Goal: Task Accomplishment & Management: Complete application form

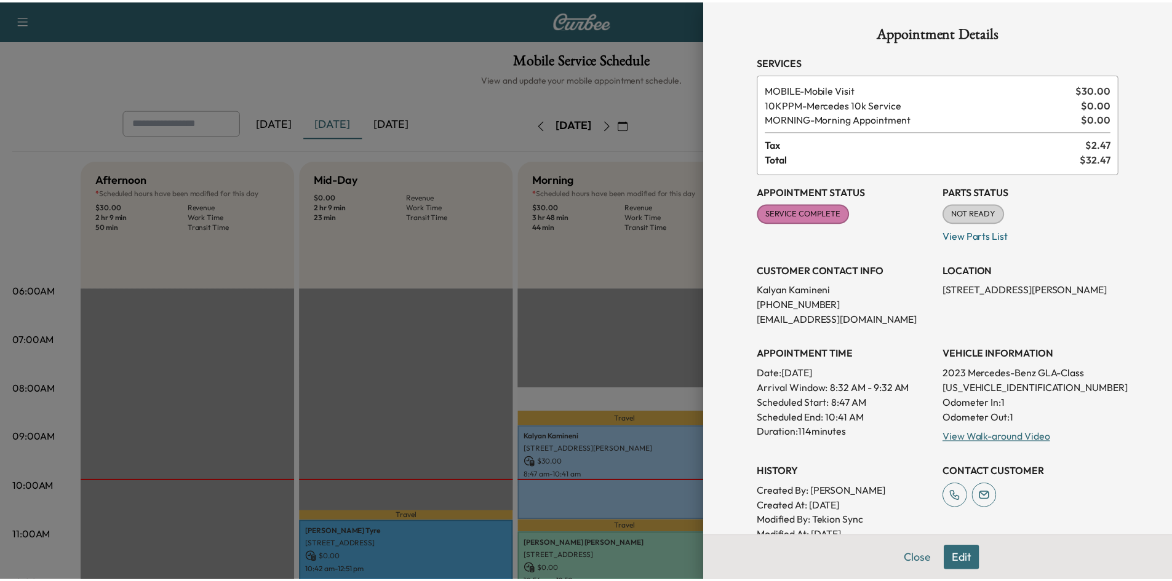
scroll to position [246, 0]
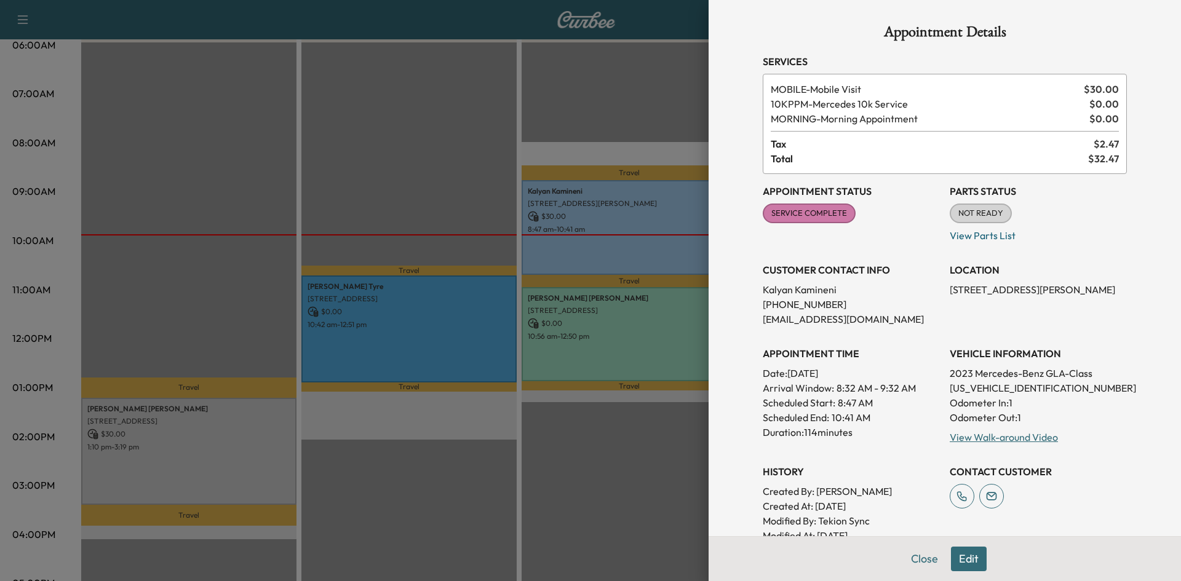
click at [917, 561] on button "Close" at bounding box center [924, 559] width 43 height 25
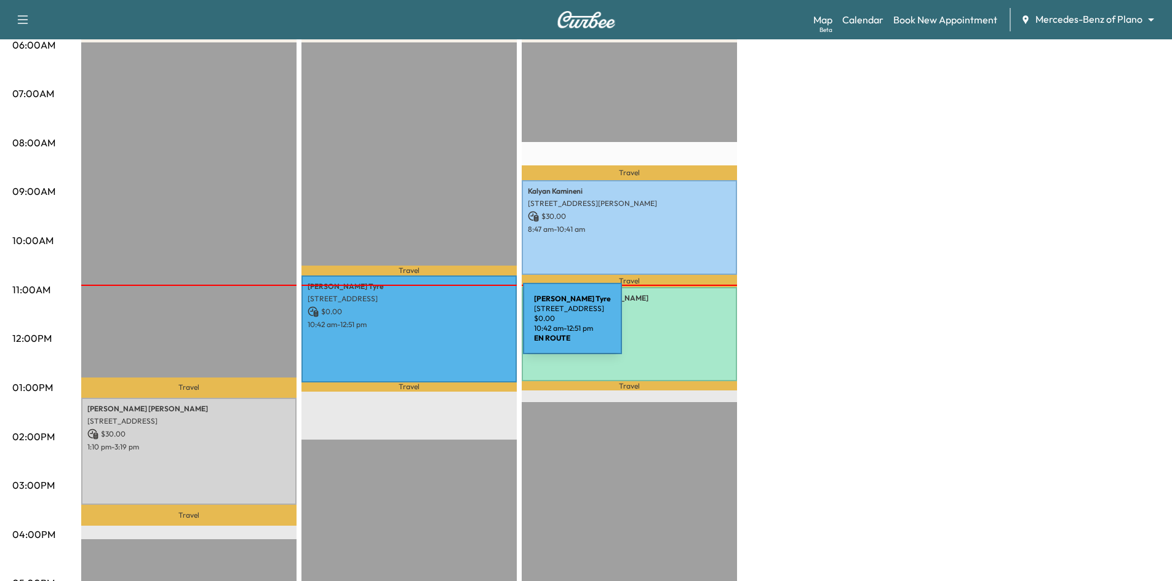
click at [431, 326] on p "10:42 am - 12:51 pm" at bounding box center [409, 325] width 203 height 10
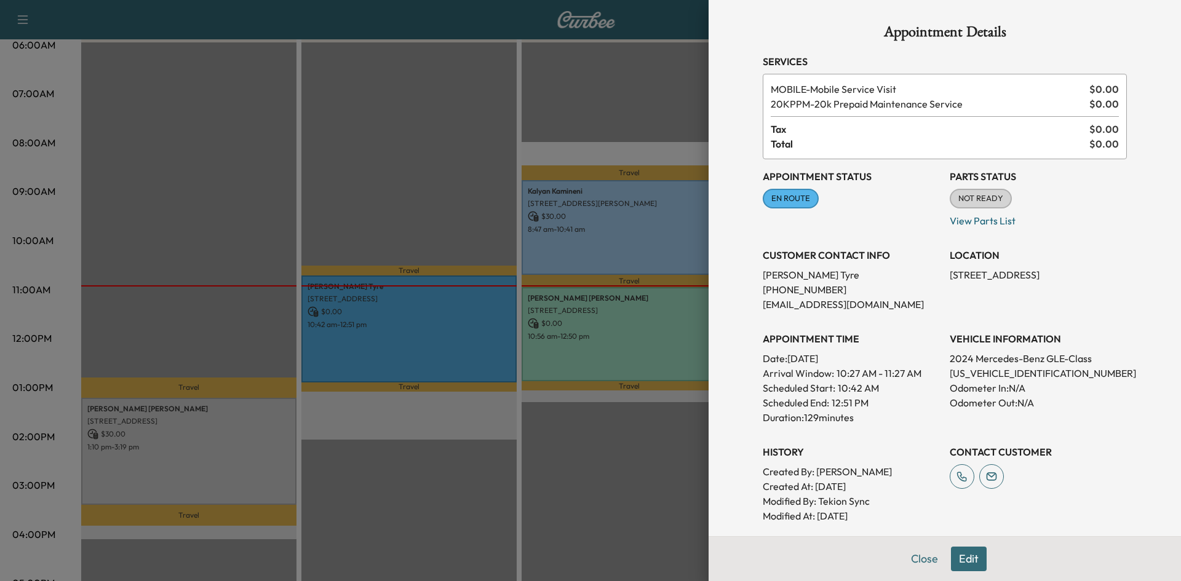
click at [414, 180] on div at bounding box center [590, 290] width 1181 height 581
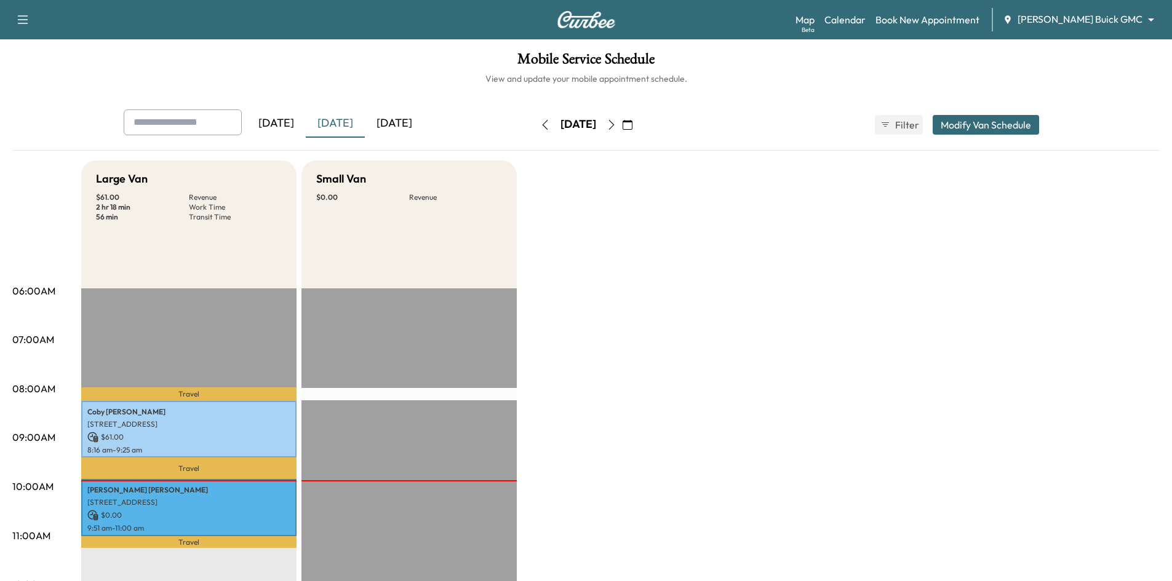
click at [410, 121] on div "[DATE]" at bounding box center [394, 124] width 59 height 28
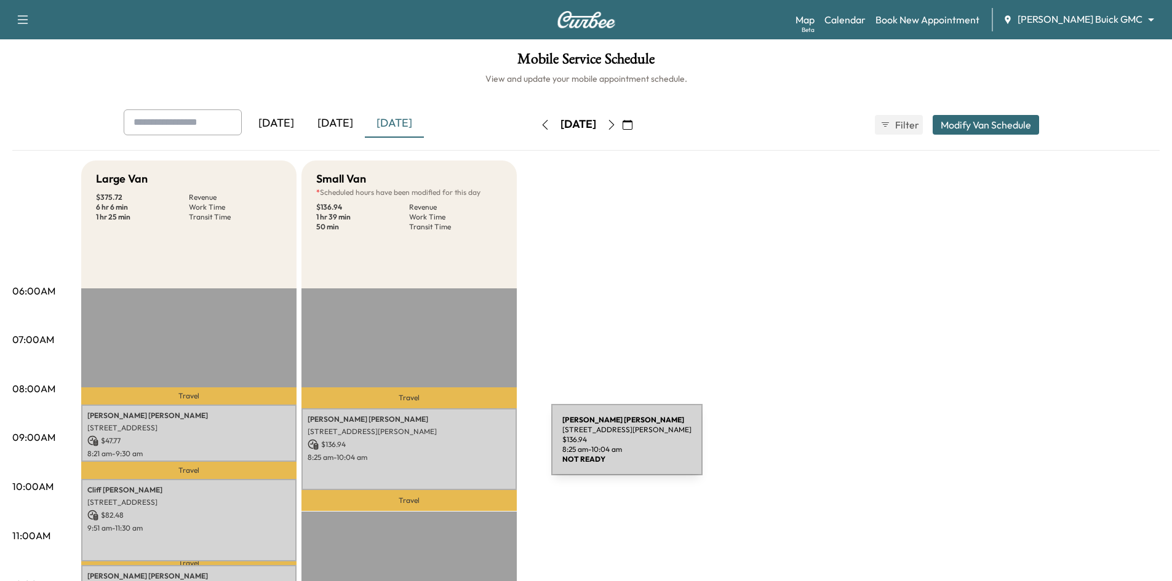
click at [459, 447] on p "$ 136.94" at bounding box center [409, 444] width 203 height 11
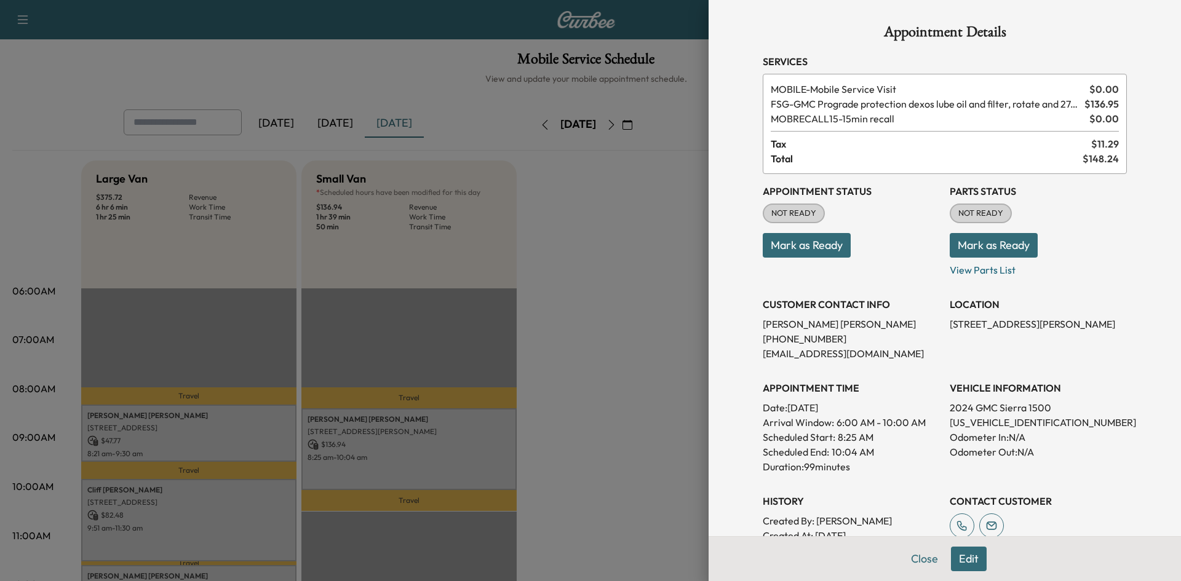
drag, startPoint x: 906, startPoint y: 561, endPoint x: 749, endPoint y: 474, distance: 179.8
click at [906, 559] on button "Close" at bounding box center [924, 559] width 43 height 25
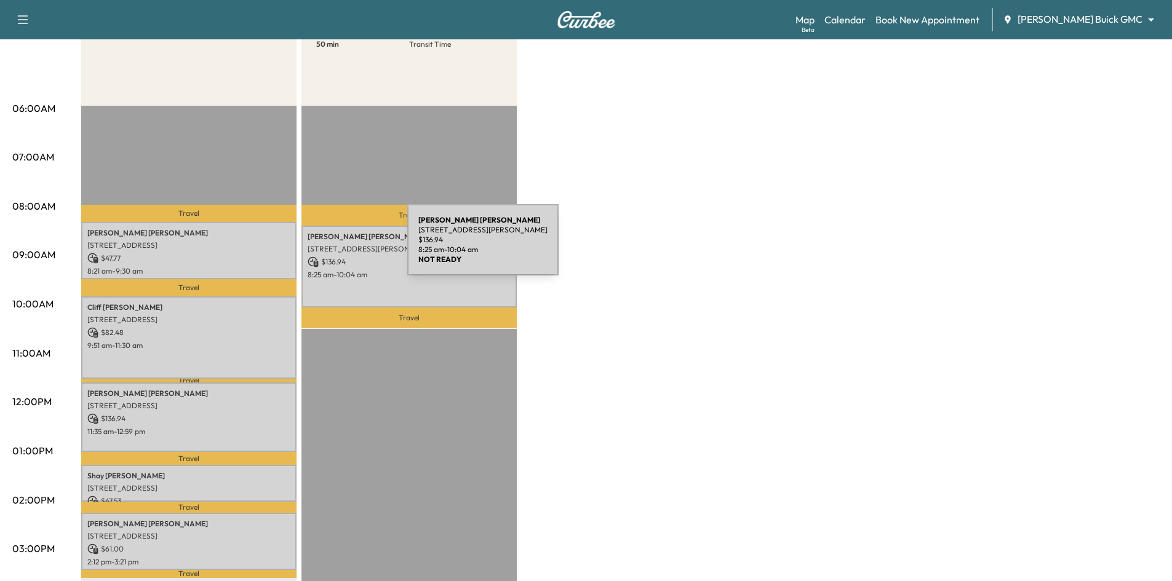
scroll to position [185, 0]
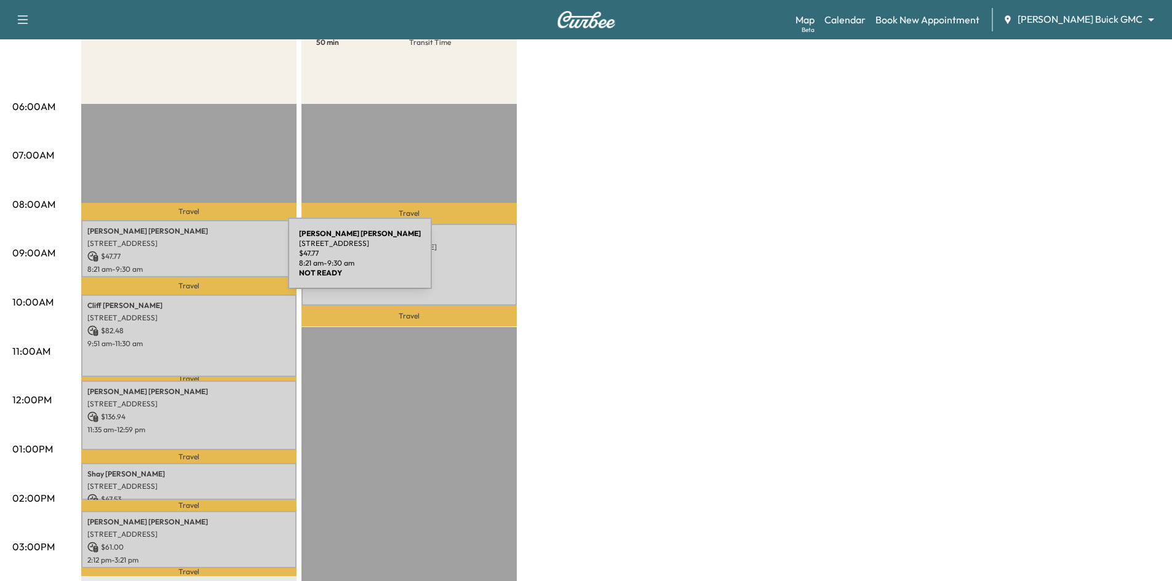
click at [196, 261] on p "$ 47.77" at bounding box center [188, 256] width 203 height 11
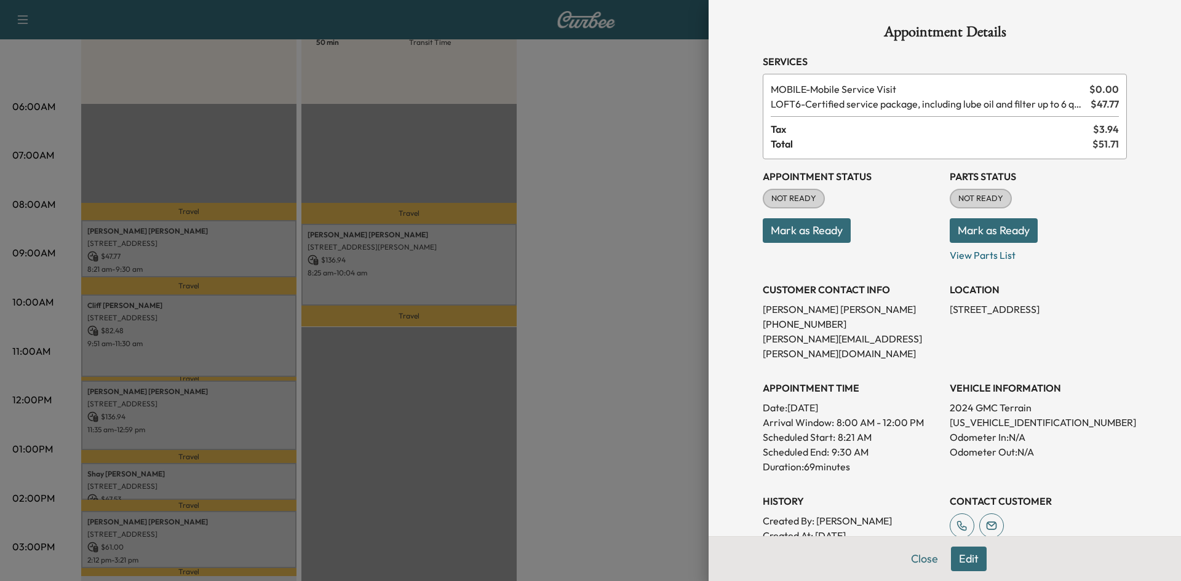
click at [199, 258] on div at bounding box center [590, 290] width 1181 height 581
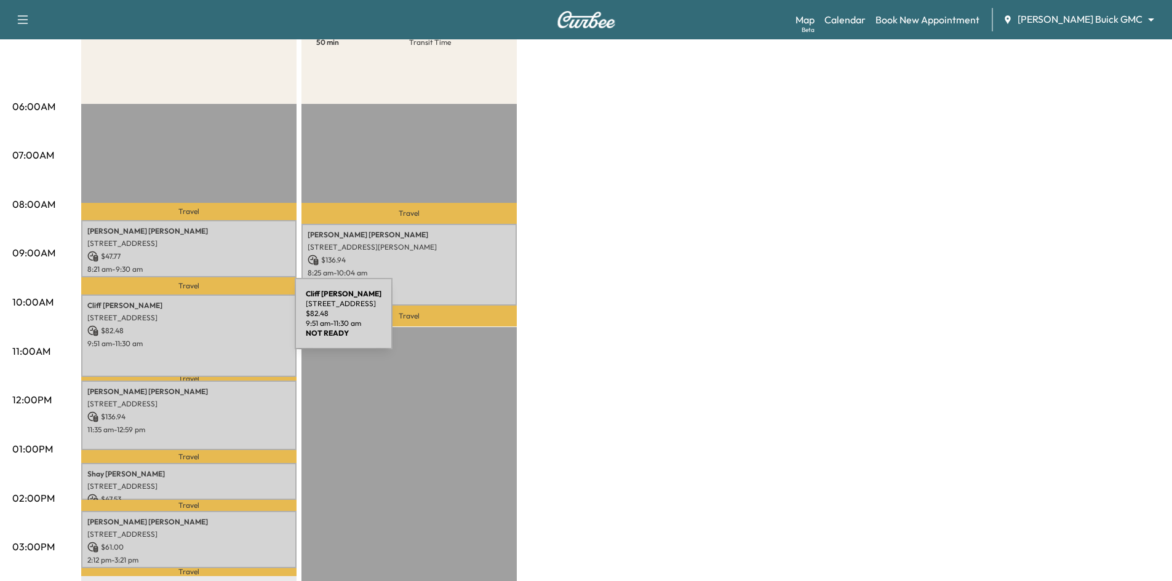
click at [202, 321] on div "[PERSON_NAME] [STREET_ADDRESS] $ 82.48 9:51 am - 11:30 am" at bounding box center [188, 336] width 215 height 82
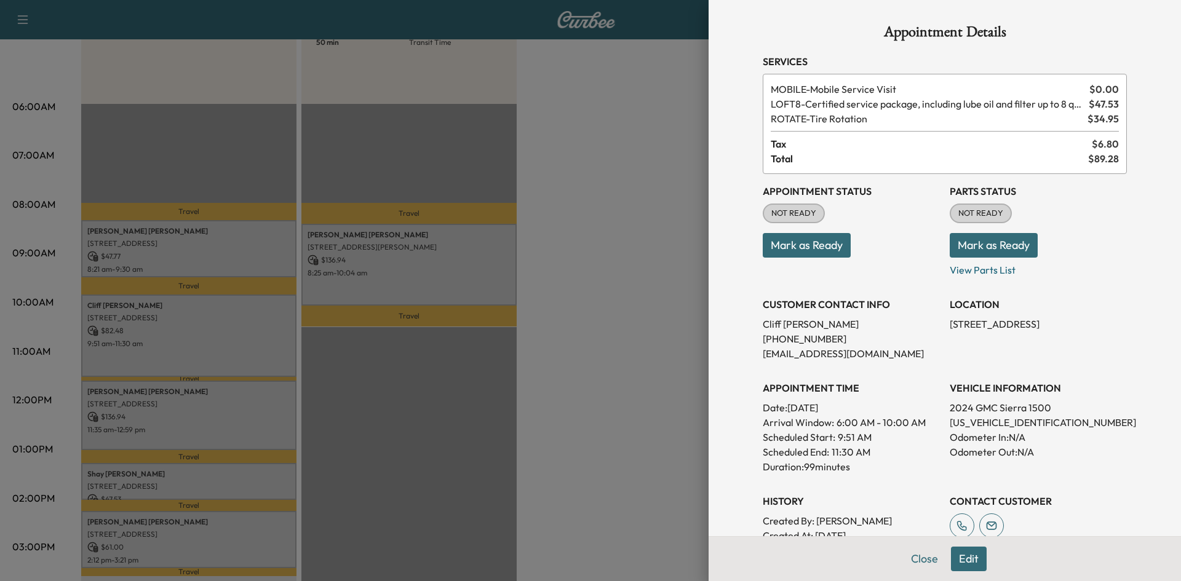
click at [207, 317] on div at bounding box center [590, 290] width 1181 height 581
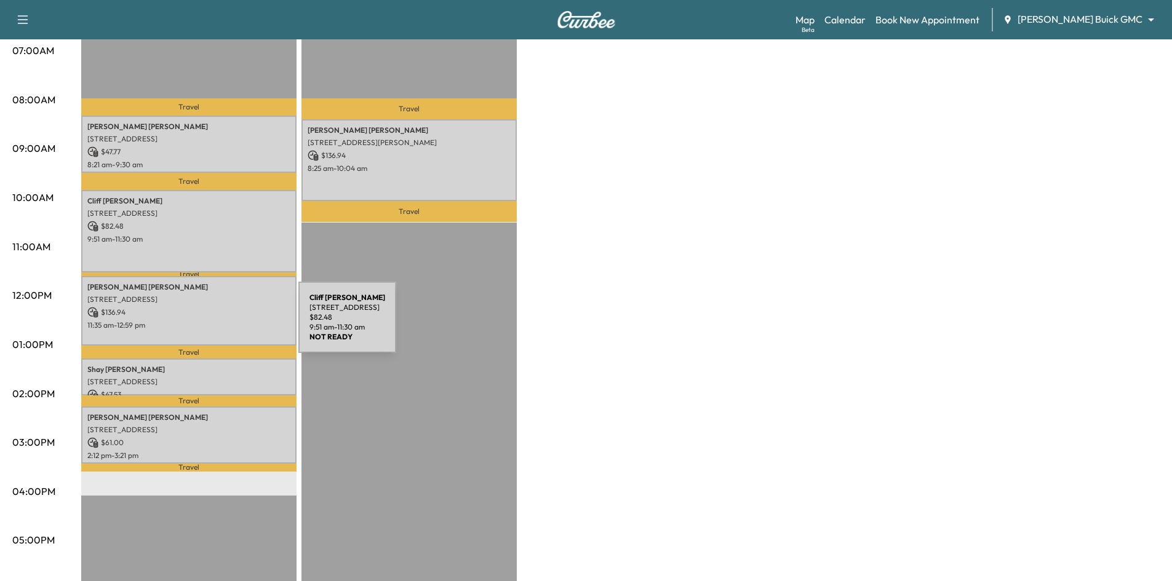
scroll to position [308, 0]
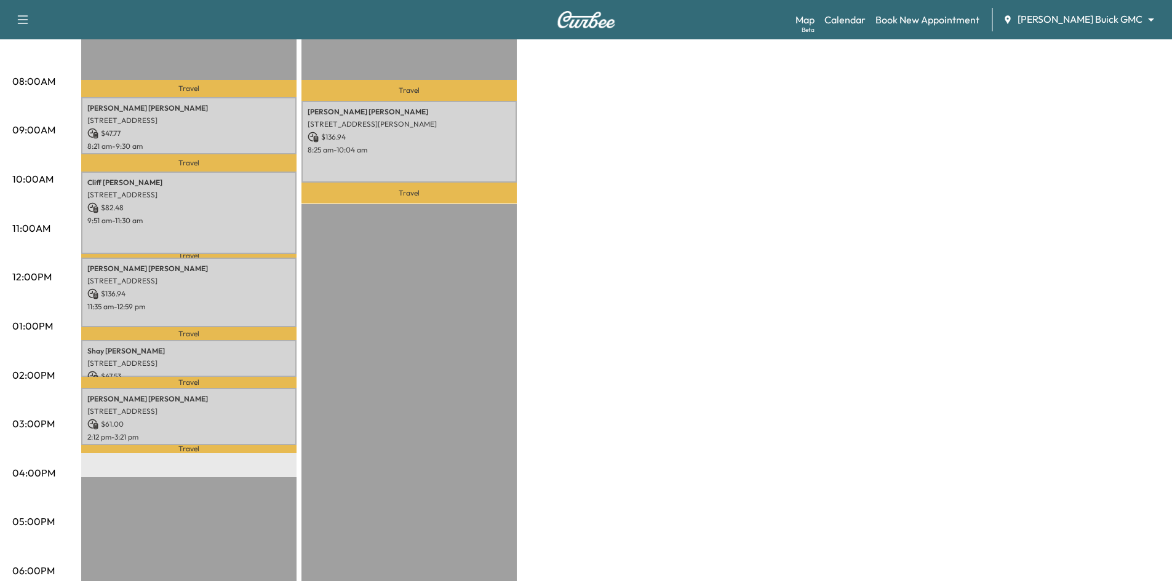
click at [196, 335] on p "Travel" at bounding box center [188, 333] width 215 height 12
click at [201, 302] on p "11:35 am - 12:59 pm" at bounding box center [188, 307] width 203 height 10
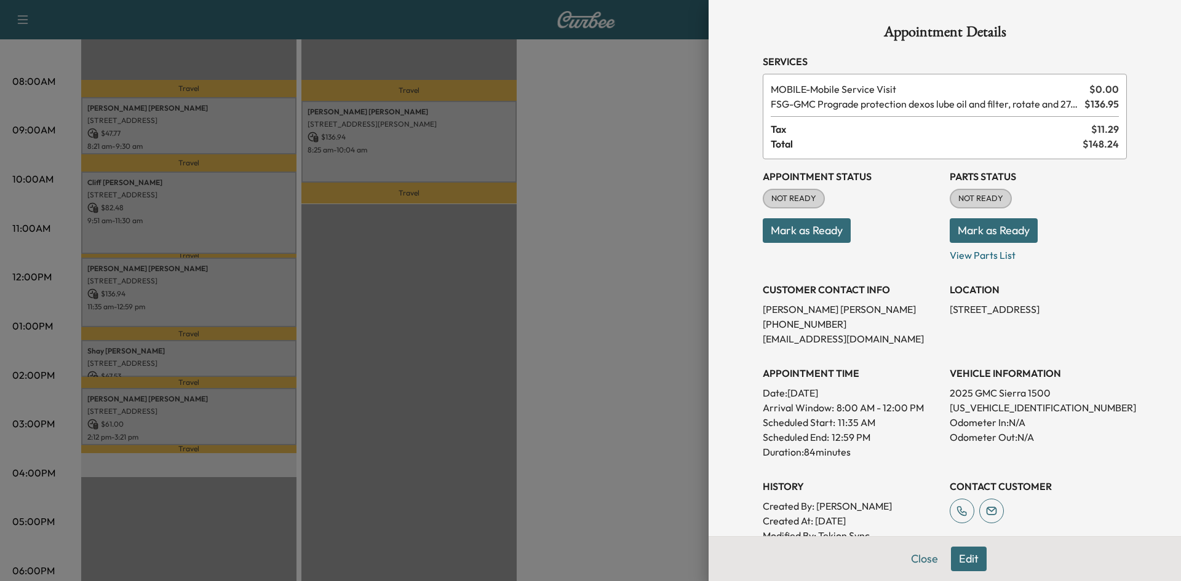
click at [210, 303] on div at bounding box center [590, 290] width 1181 height 581
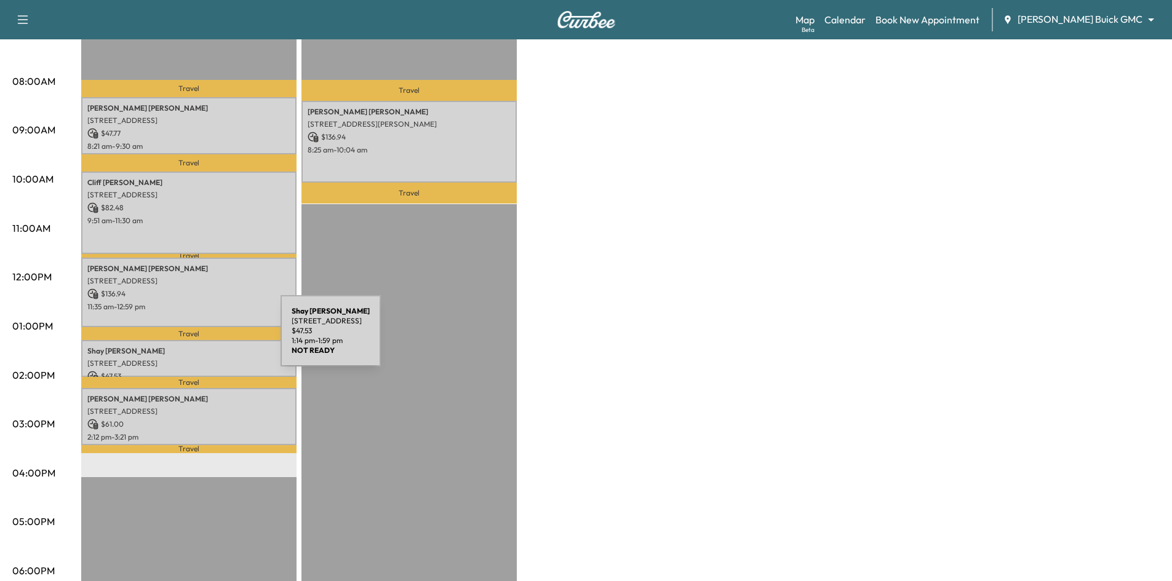
click at [190, 346] on p "[PERSON_NAME]" at bounding box center [188, 351] width 203 height 10
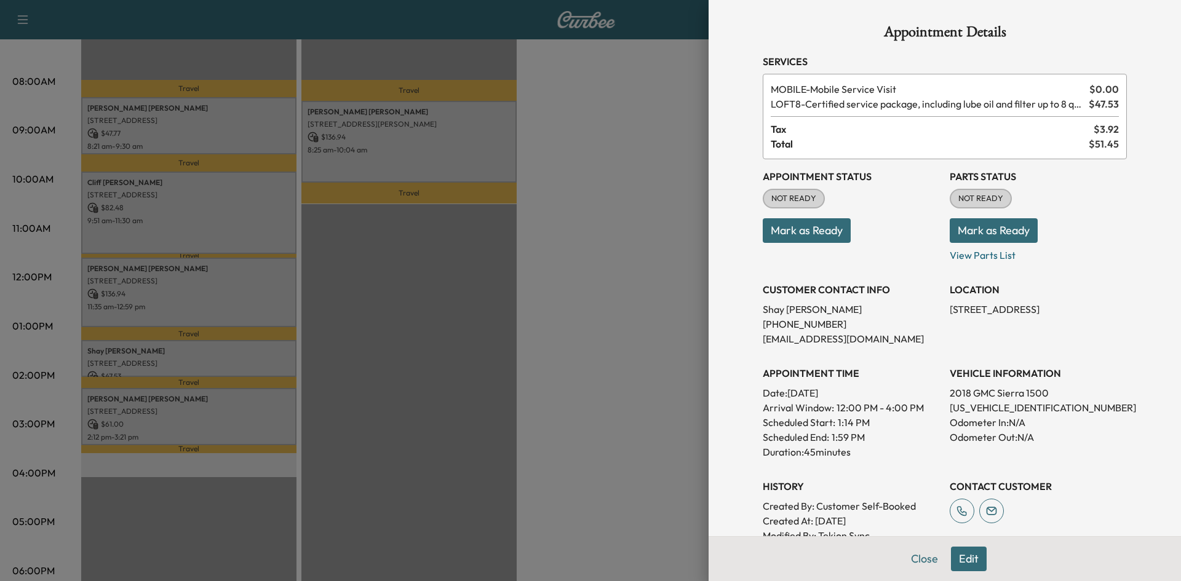
click at [190, 344] on div at bounding box center [590, 290] width 1181 height 581
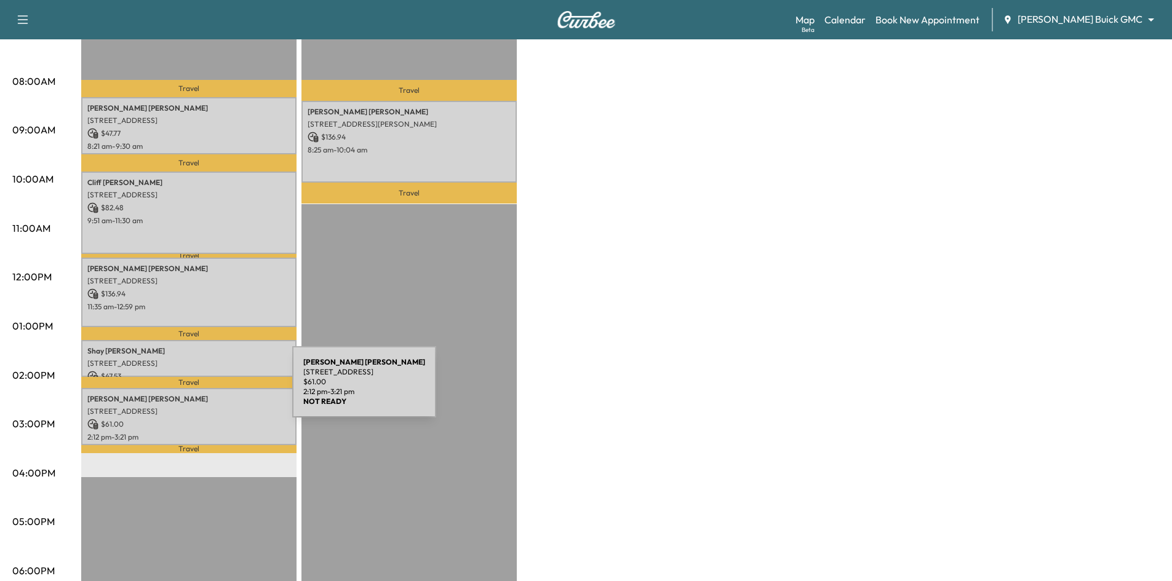
click at [202, 394] on p "[PERSON_NAME]" at bounding box center [188, 399] width 203 height 10
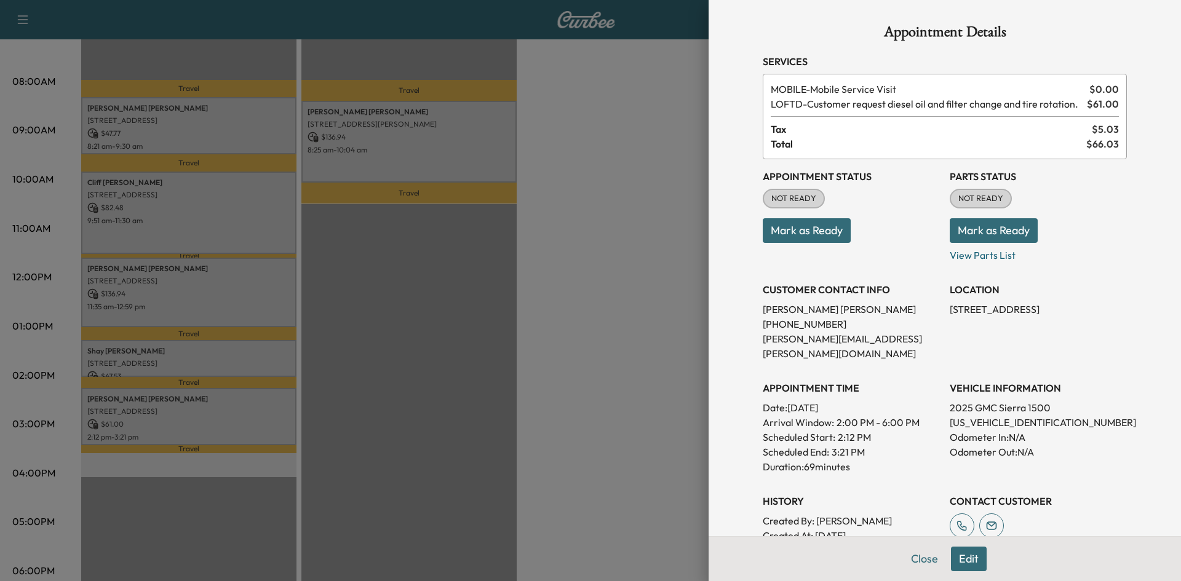
click at [185, 401] on div at bounding box center [590, 290] width 1181 height 581
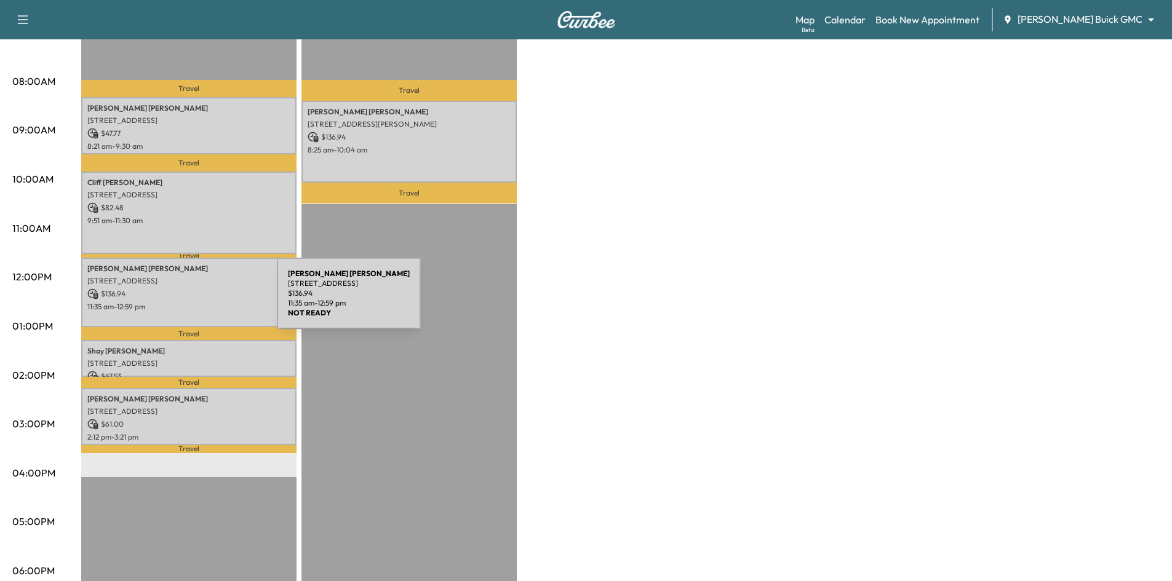
click at [185, 302] on p "11:35 am - 12:59 pm" at bounding box center [188, 307] width 203 height 10
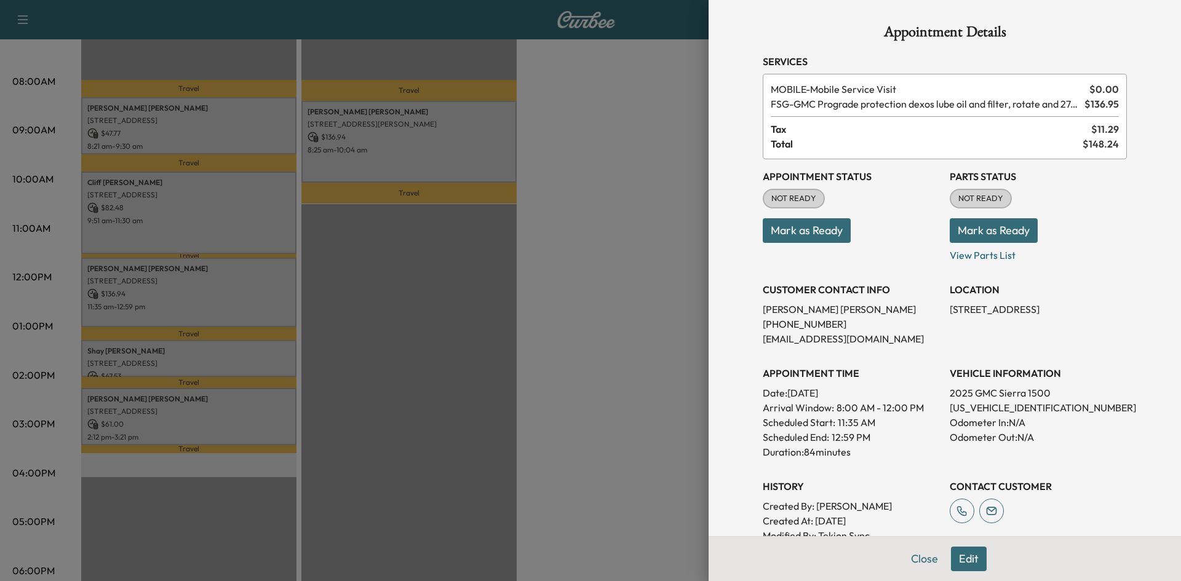
click at [965, 410] on p "[US_VEHICLE_IDENTIFICATION_NUMBER]" at bounding box center [1038, 408] width 177 height 15
copy p "[US_VEHICLE_IDENTIFICATION_NUMBER]"
click at [774, 338] on p "[EMAIL_ADDRESS][DOMAIN_NAME]" at bounding box center [851, 339] width 177 height 15
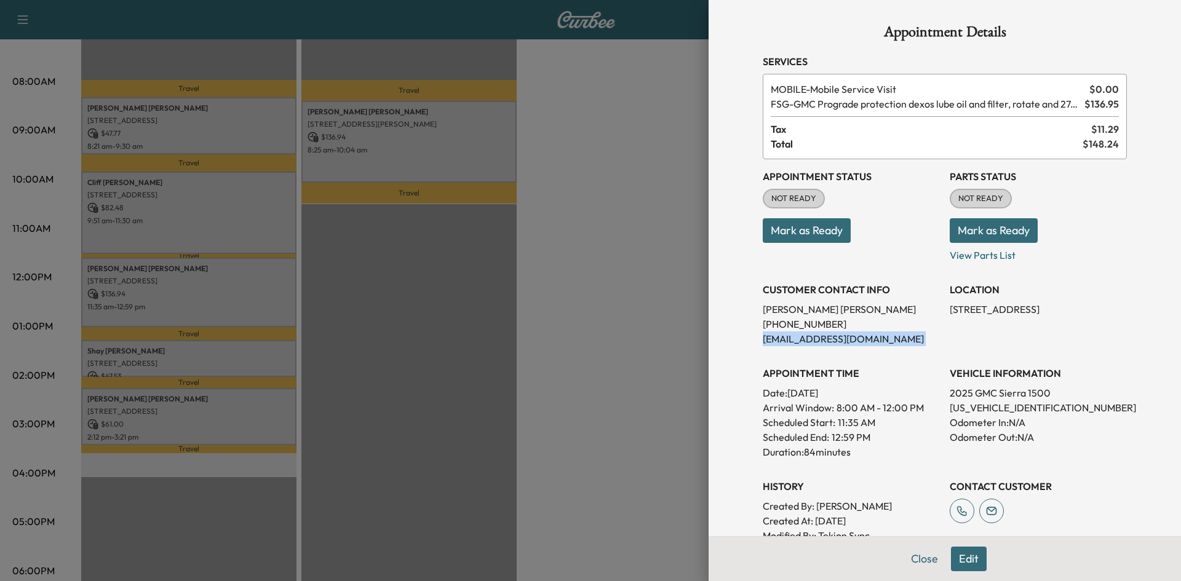
click at [774, 338] on p "[EMAIL_ADDRESS][DOMAIN_NAME]" at bounding box center [851, 339] width 177 height 15
copy p "[EMAIL_ADDRESS][DOMAIN_NAME]"
click at [961, 411] on p "[US_VEHICLE_IDENTIFICATION_NUMBER]" at bounding box center [1038, 408] width 177 height 15
click at [967, 415] on p "[US_VEHICLE_IDENTIFICATION_NUMBER]" at bounding box center [1038, 408] width 177 height 15
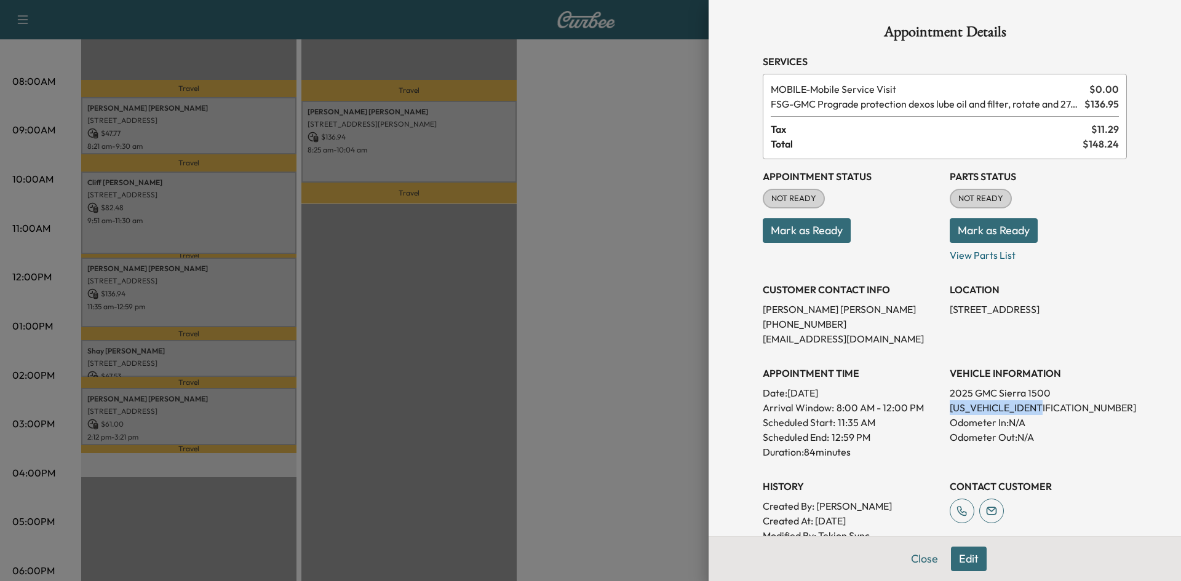
copy p "[US_VEHICLE_IDENTIFICATION_NUMBER]"
click at [412, 324] on div at bounding box center [590, 290] width 1181 height 581
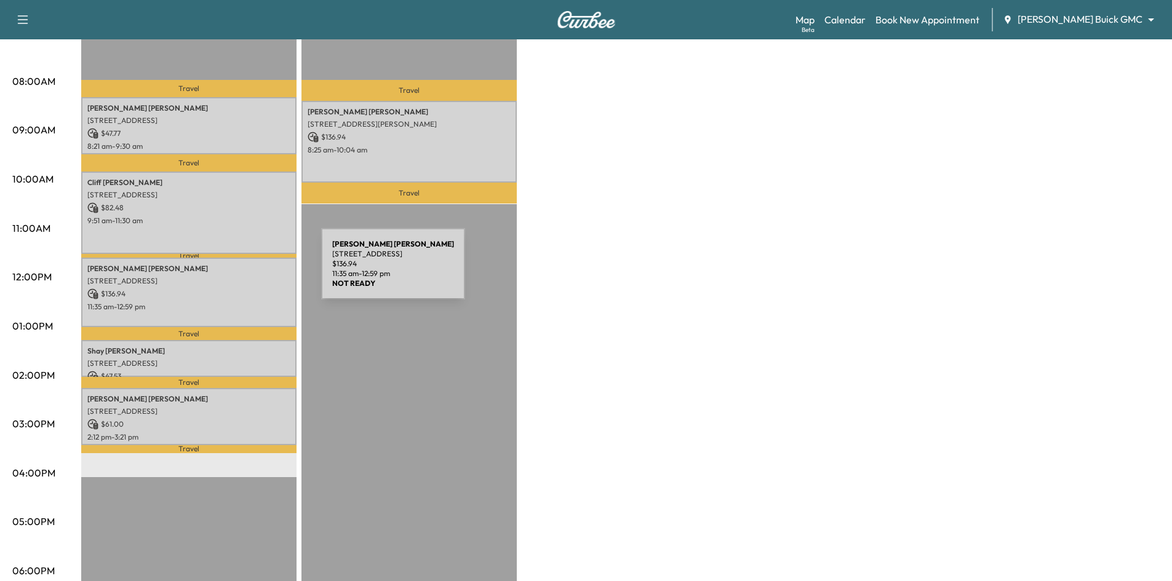
click at [228, 272] on div "[PERSON_NAME] [STREET_ADDRESS][PERSON_NAME] $ 136.94 11:35 am - 12:59 pm" at bounding box center [188, 293] width 215 height 70
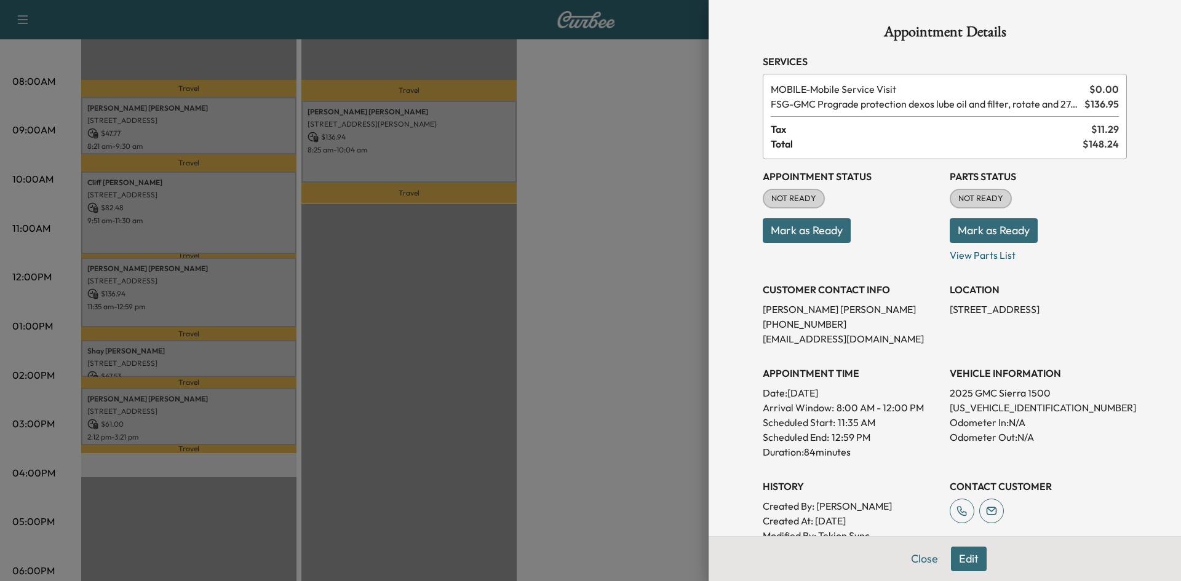
click at [463, 260] on div at bounding box center [590, 290] width 1181 height 581
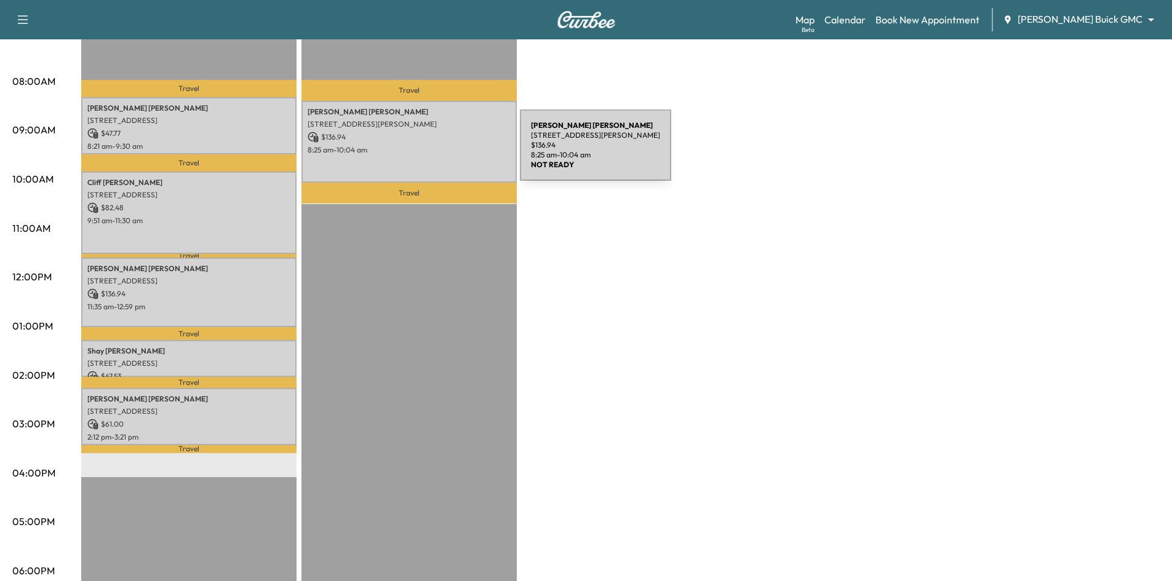
click at [428, 145] on p "8:25 am - 10:04 am" at bounding box center [409, 150] width 203 height 10
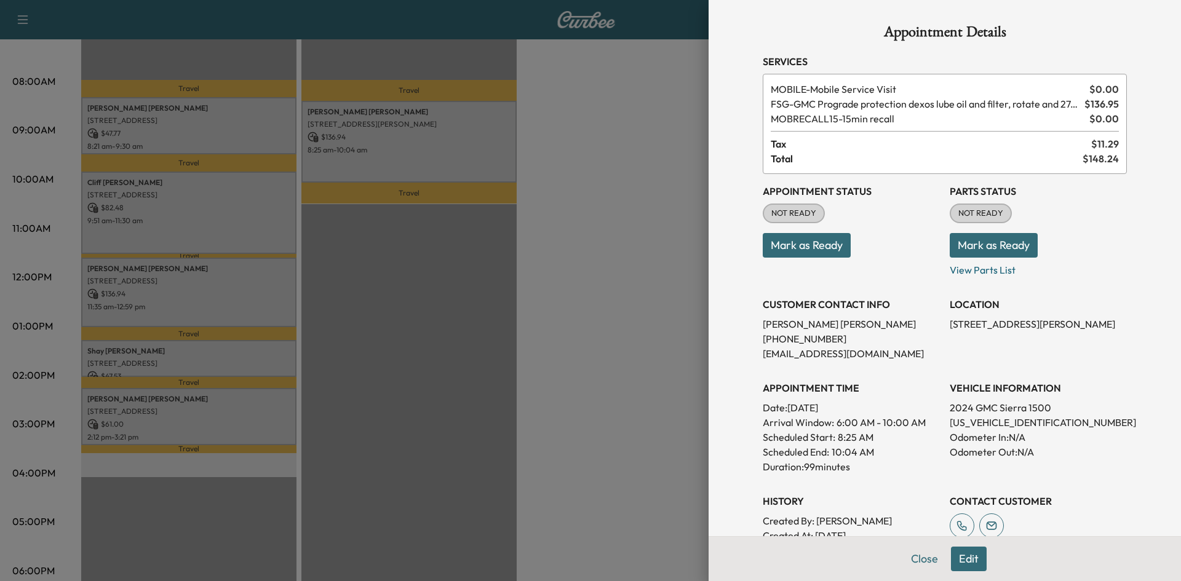
drag, startPoint x: 389, startPoint y: 273, endPoint x: 373, endPoint y: 298, distance: 29.7
click at [389, 274] on div at bounding box center [590, 290] width 1181 height 581
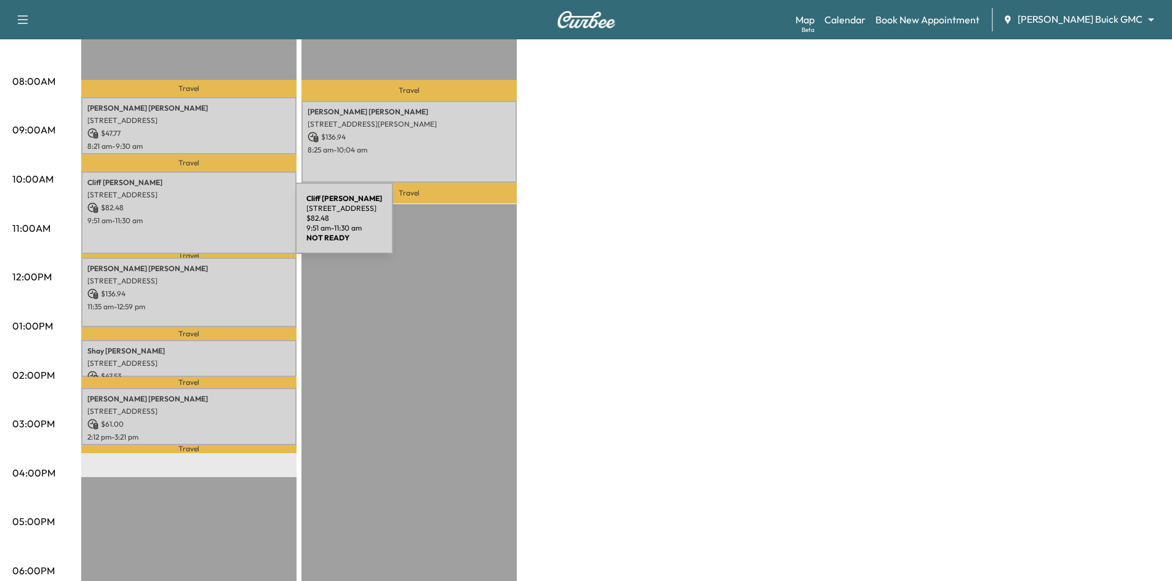
click at [204, 225] on div "[PERSON_NAME] [STREET_ADDRESS] $ 82.48 9:51 am - 11:30 am" at bounding box center [188, 213] width 215 height 82
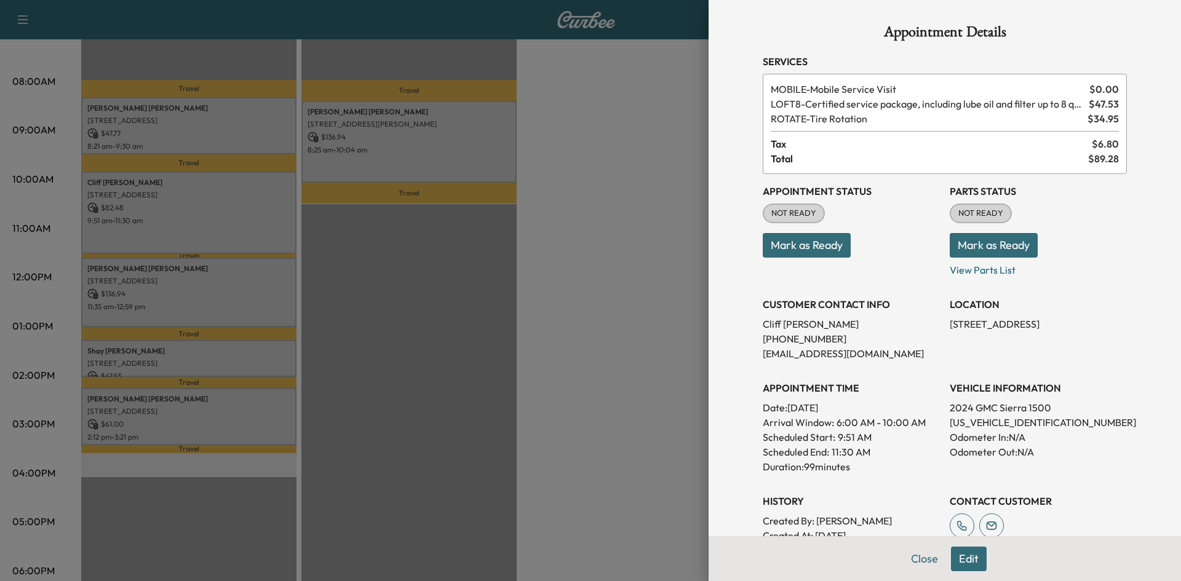
click at [205, 129] on div at bounding box center [590, 290] width 1181 height 581
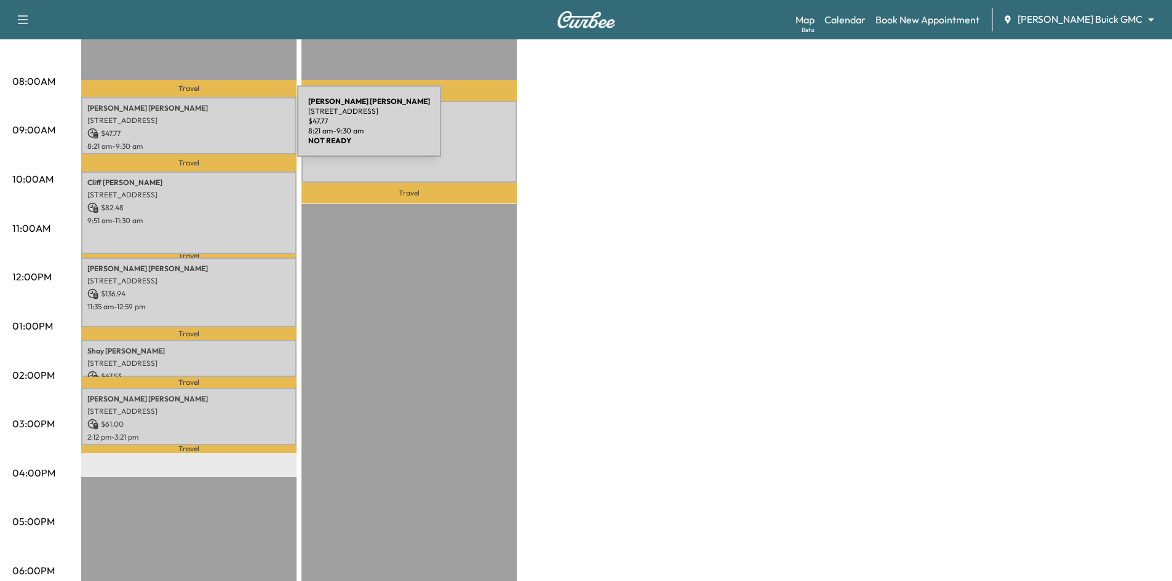
click at [205, 134] on p "$ 47.77" at bounding box center [188, 133] width 203 height 11
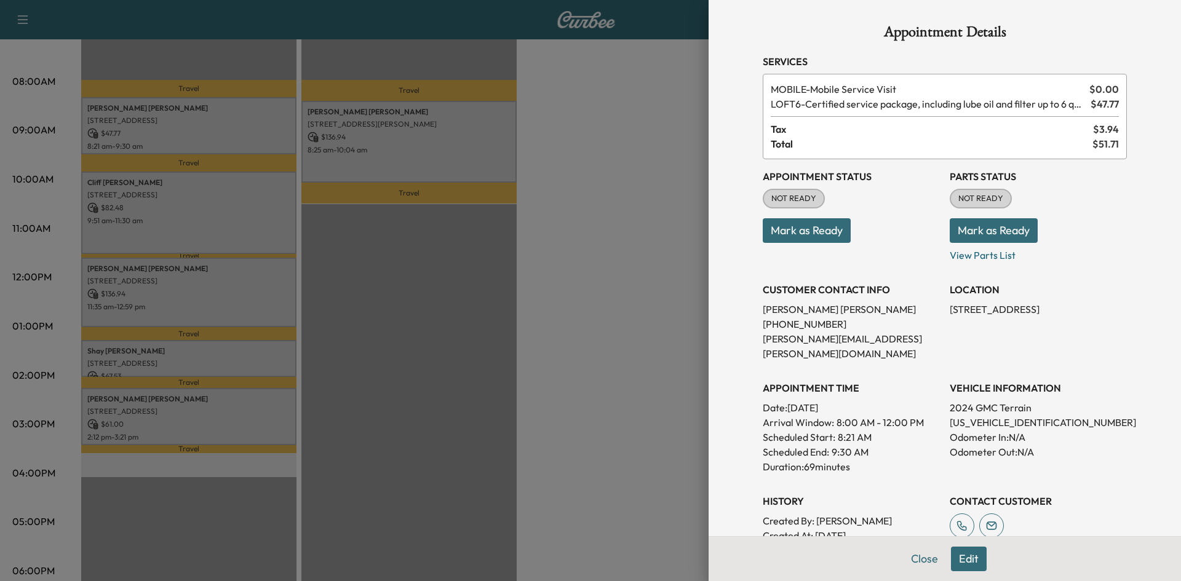
click at [188, 209] on div at bounding box center [590, 290] width 1181 height 581
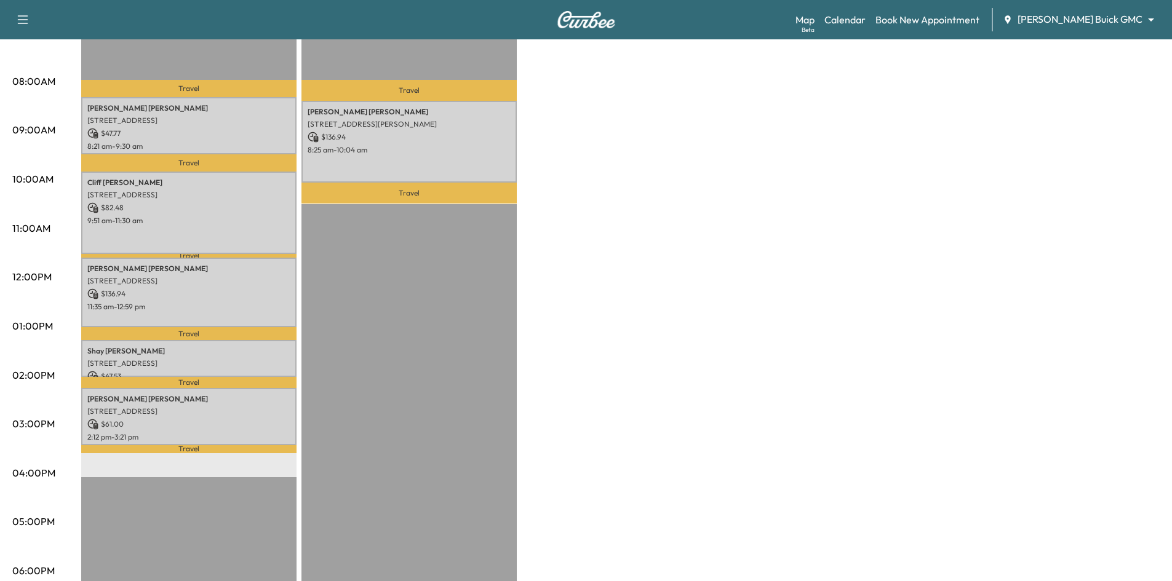
click at [324, 238] on div "Travel [PERSON_NAME] [STREET_ADDRESS][PERSON_NAME] $ 136.94 8:25 am - 10:04 am …" at bounding box center [408, 378] width 215 height 795
click at [237, 216] on p "9:51 am - 11:30 am" at bounding box center [188, 221] width 203 height 10
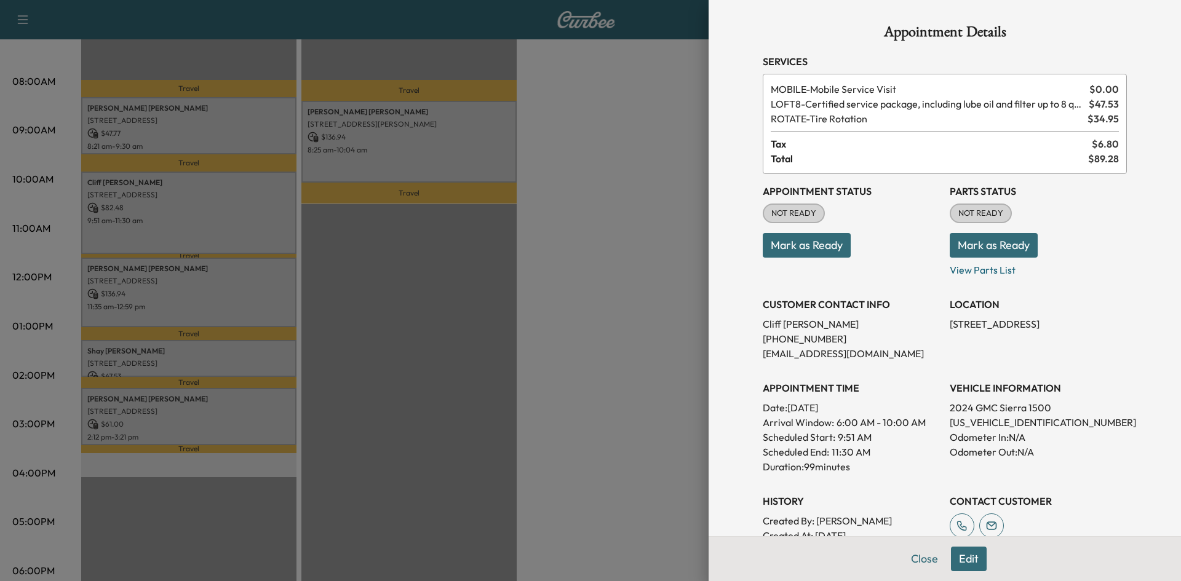
click at [399, 295] on div at bounding box center [590, 290] width 1181 height 581
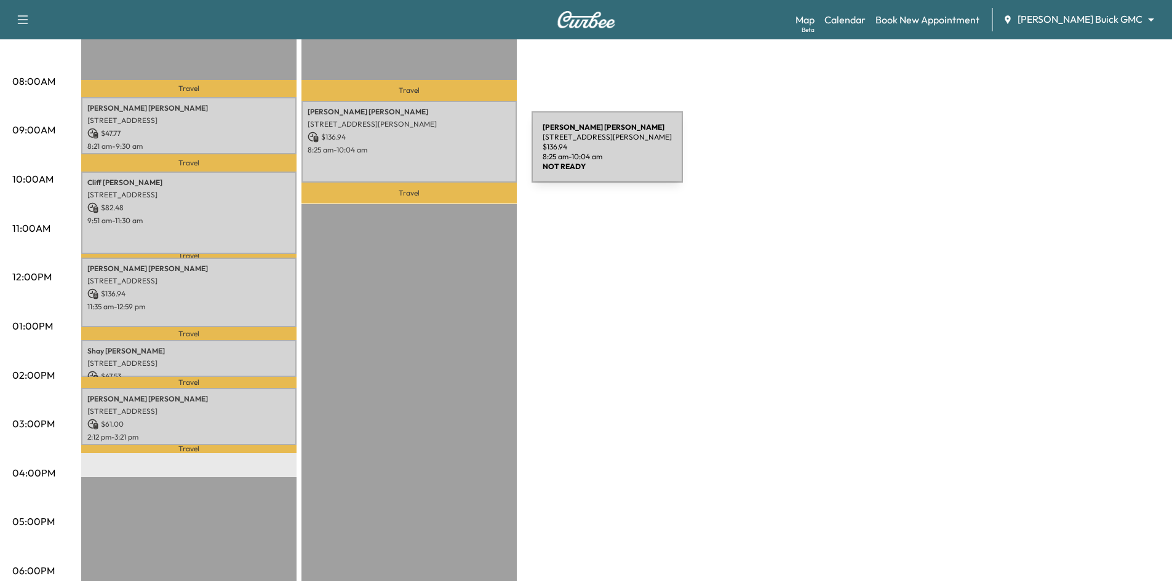
click at [439, 154] on div "[PERSON_NAME] [STREET_ADDRESS][PERSON_NAME] $ 136.94 8:25 am - 10:04 am" at bounding box center [408, 142] width 215 height 82
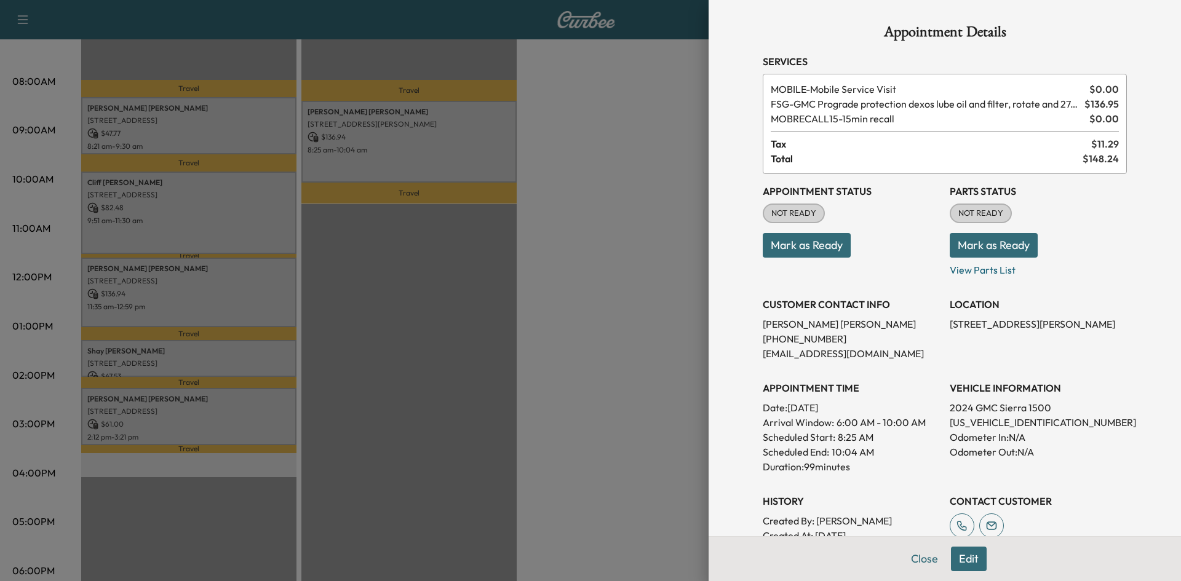
click at [996, 420] on p "[US_VEHICLE_IDENTIFICATION_NUMBER]" at bounding box center [1038, 422] width 177 height 15
copy p "[US_VEHICLE_IDENTIFICATION_NUMBER]"
click at [583, 197] on div at bounding box center [590, 290] width 1181 height 581
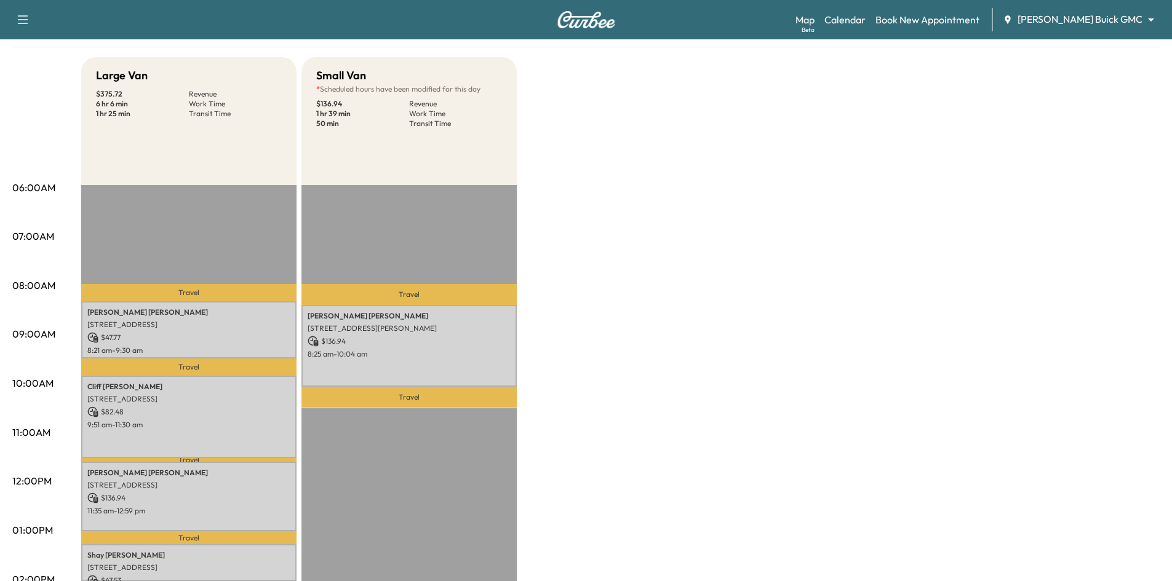
scroll to position [0, 0]
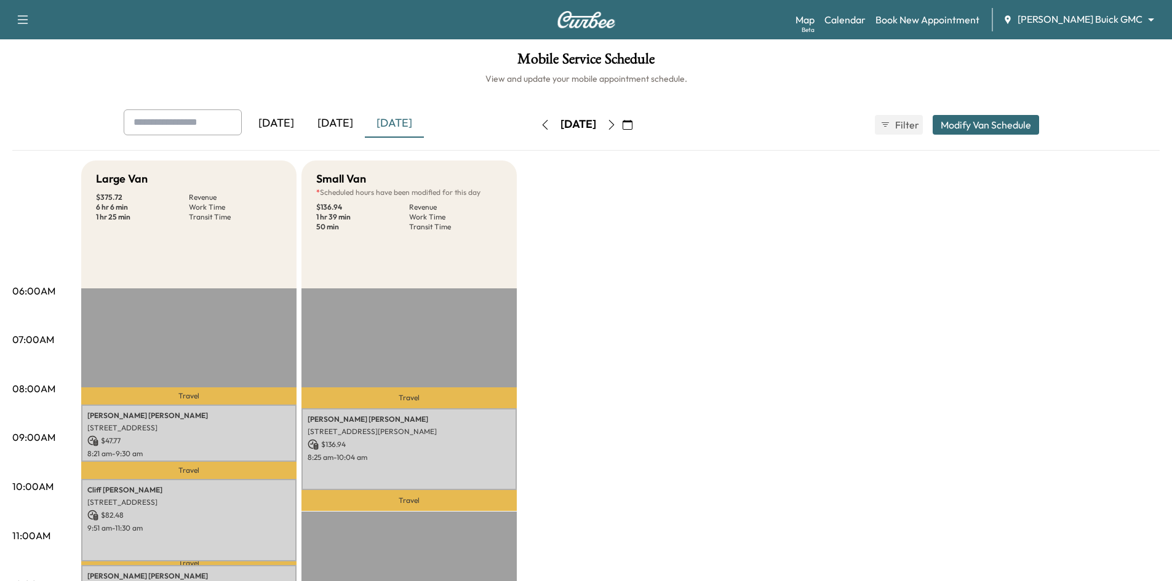
click at [616, 126] on icon "button" at bounding box center [612, 125] width 10 height 10
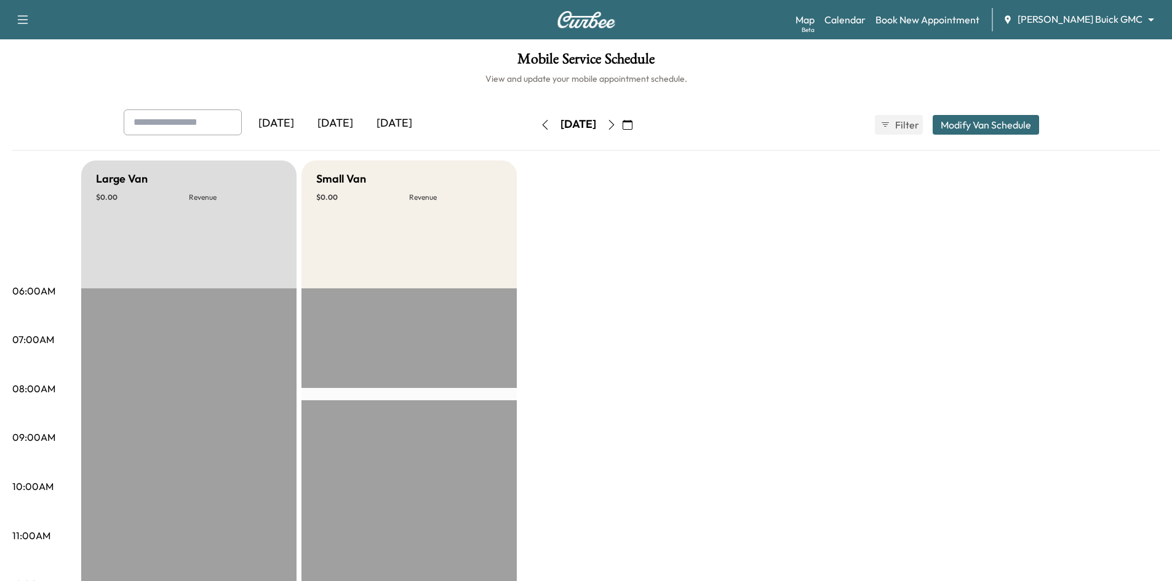
click at [622, 118] on button "button" at bounding box center [611, 125] width 21 height 20
click at [614, 122] on icon "button" at bounding box center [611, 125] width 6 height 10
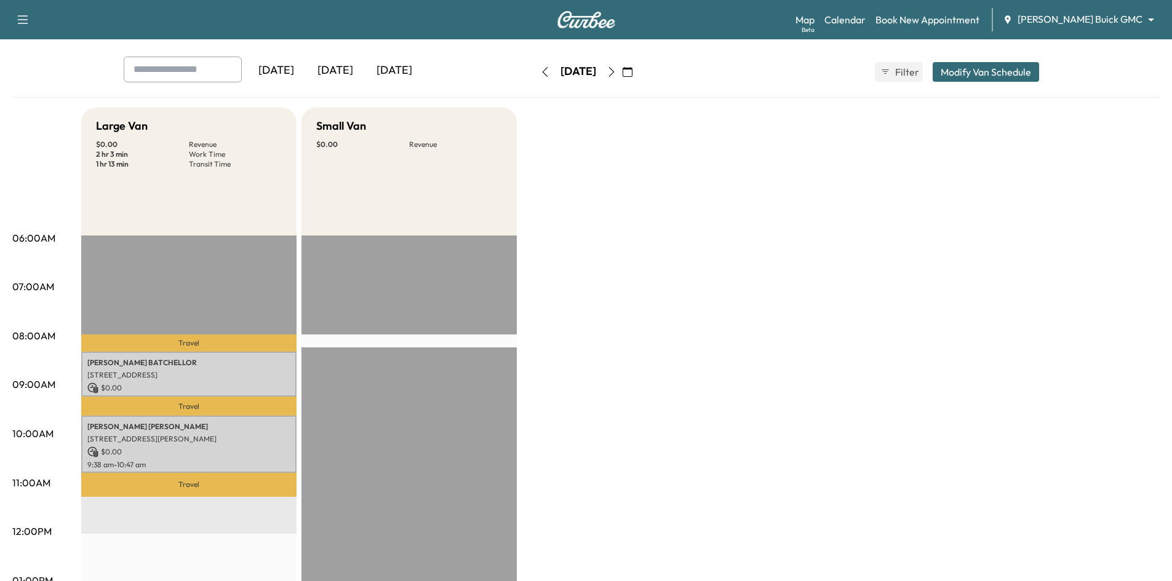
scroll to position [123, 0]
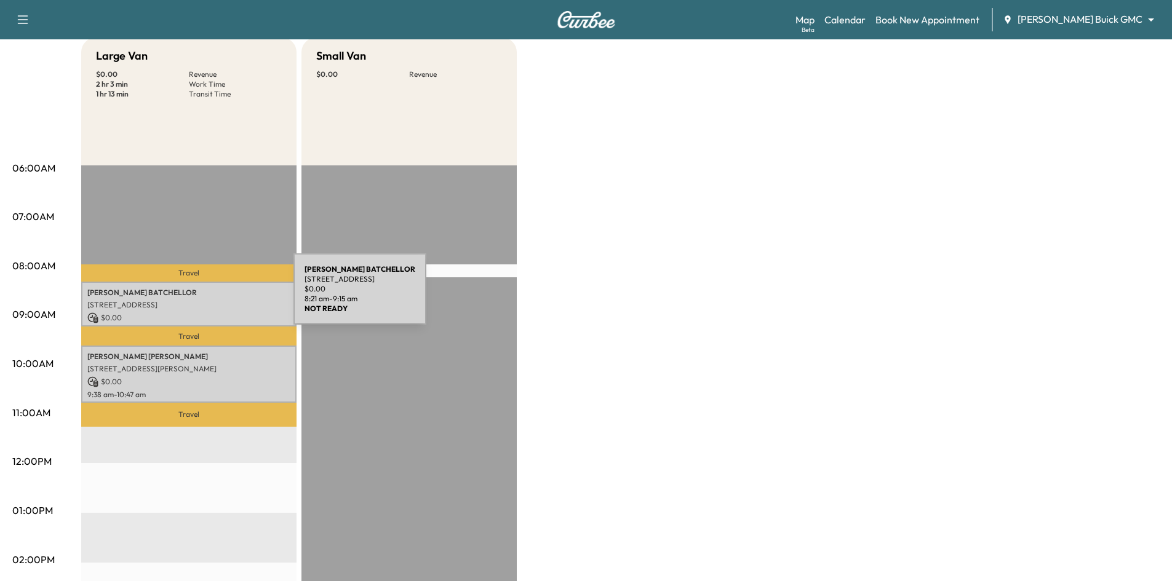
click at [201, 297] on p "[PERSON_NAME]" at bounding box center [188, 293] width 203 height 10
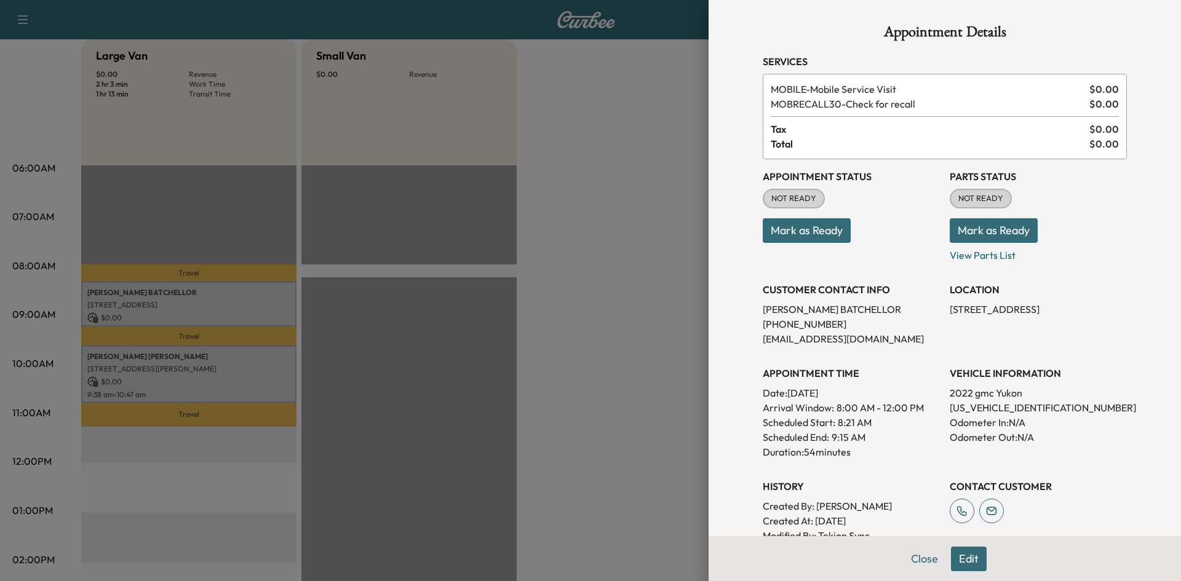
click at [206, 283] on div at bounding box center [590, 290] width 1181 height 581
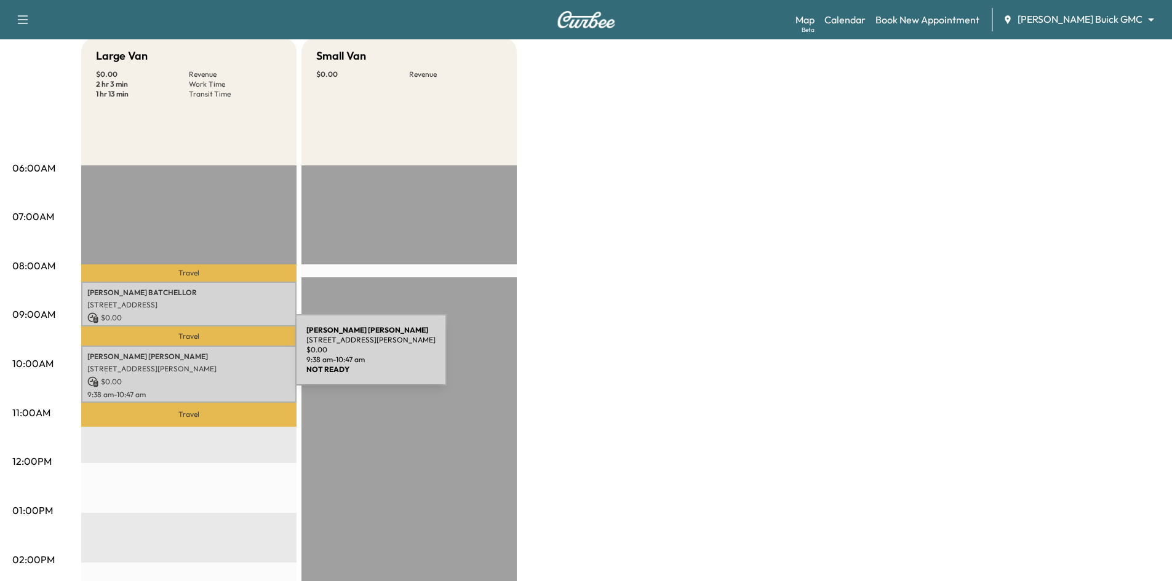
click at [203, 357] on p "[PERSON_NAME]" at bounding box center [188, 357] width 203 height 10
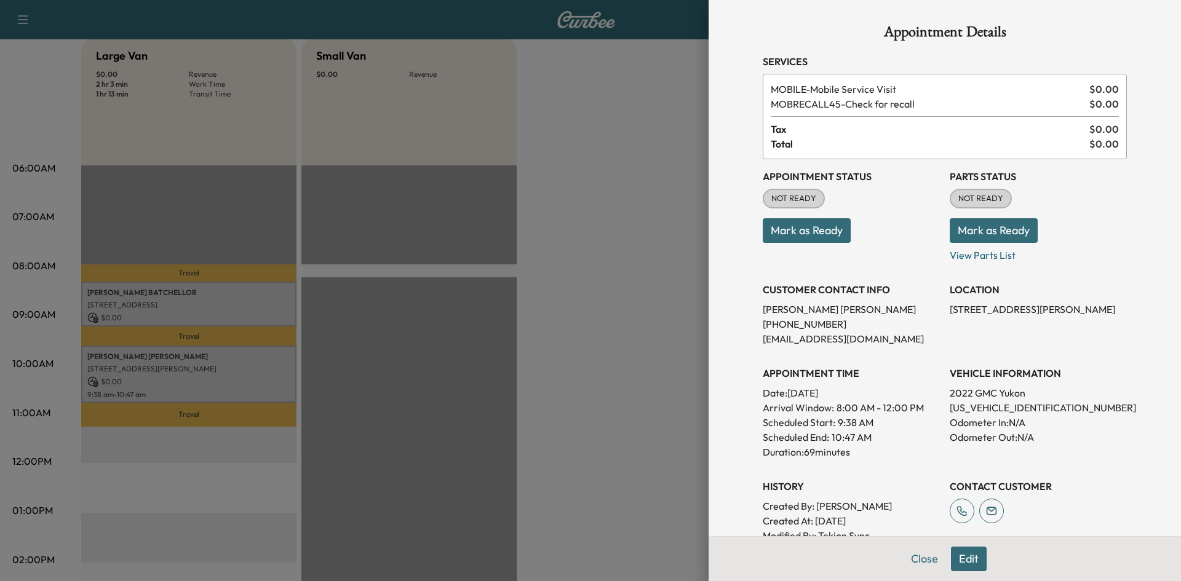
click at [204, 358] on div at bounding box center [590, 290] width 1181 height 581
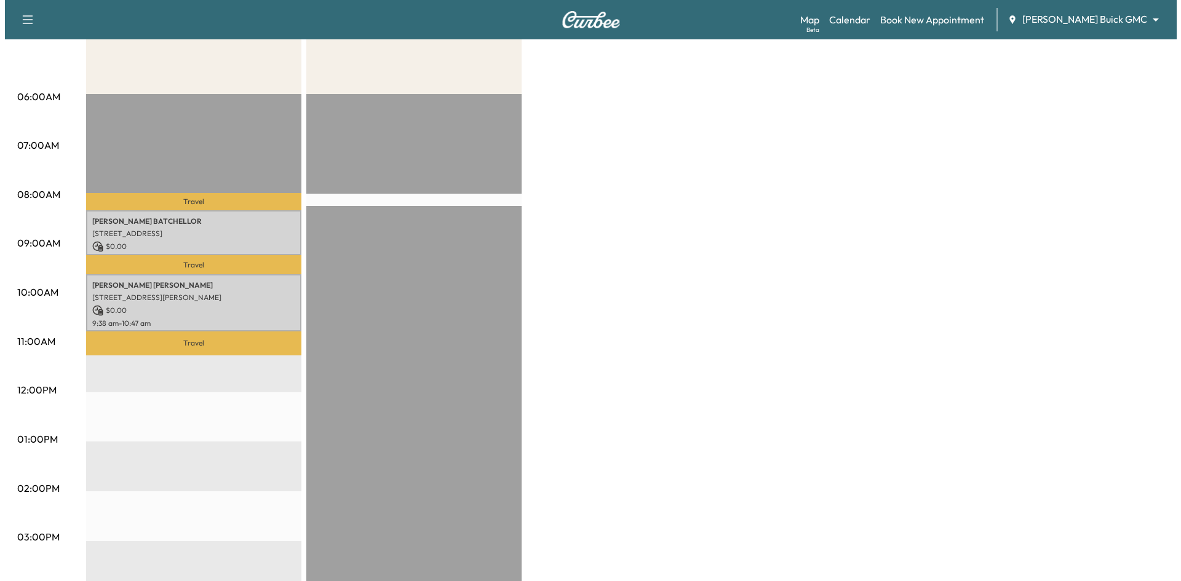
scroll to position [0, 0]
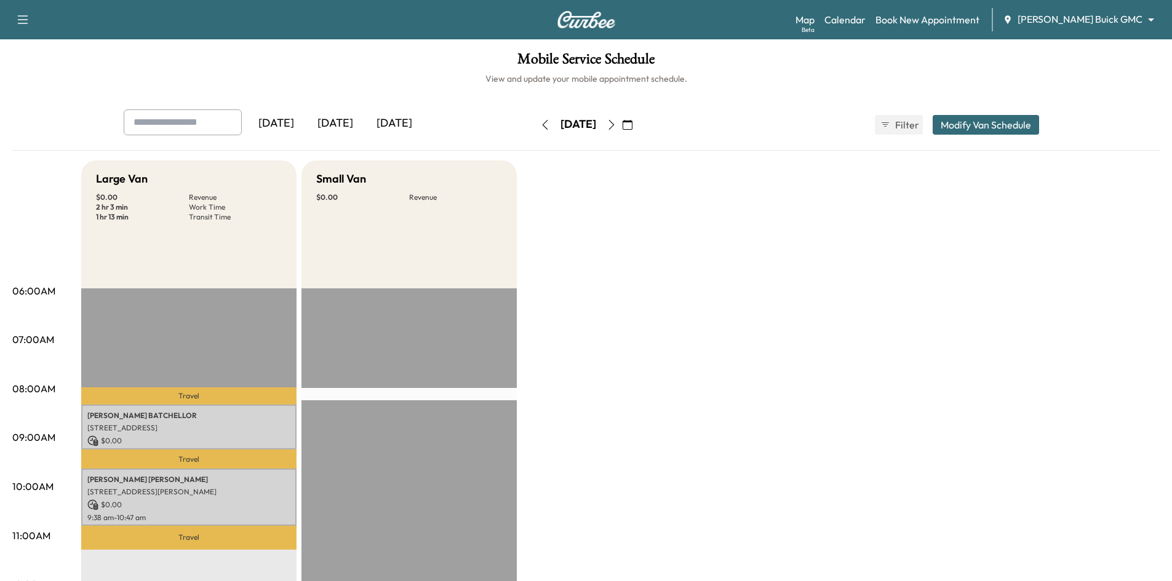
click at [962, 14] on link "Book New Appointment" at bounding box center [928, 19] width 104 height 15
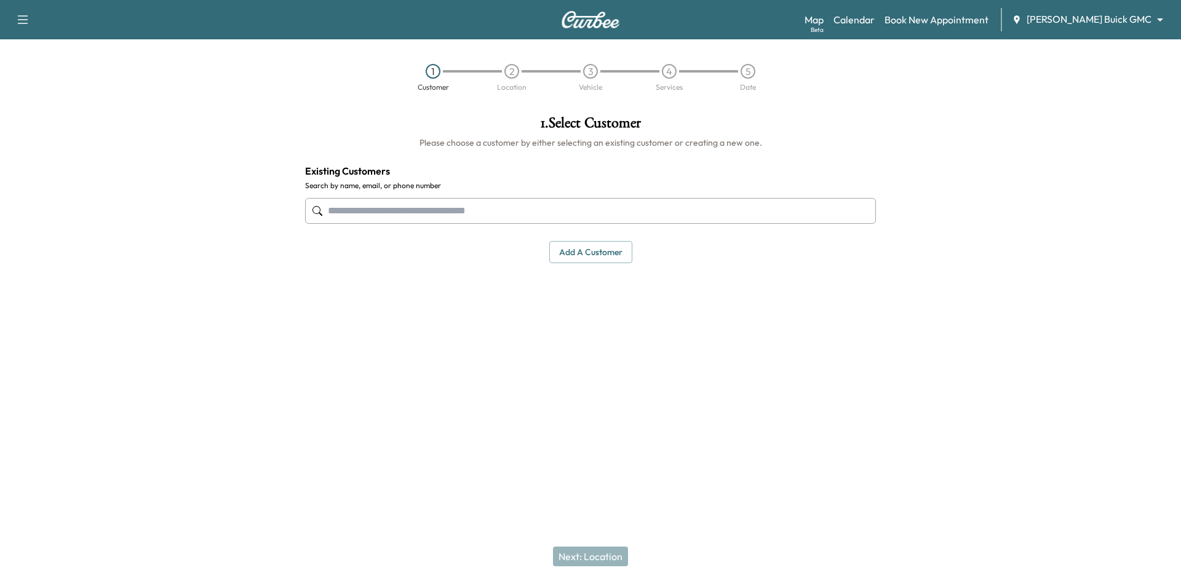
click at [367, 211] on input "text" at bounding box center [590, 211] width 571 height 26
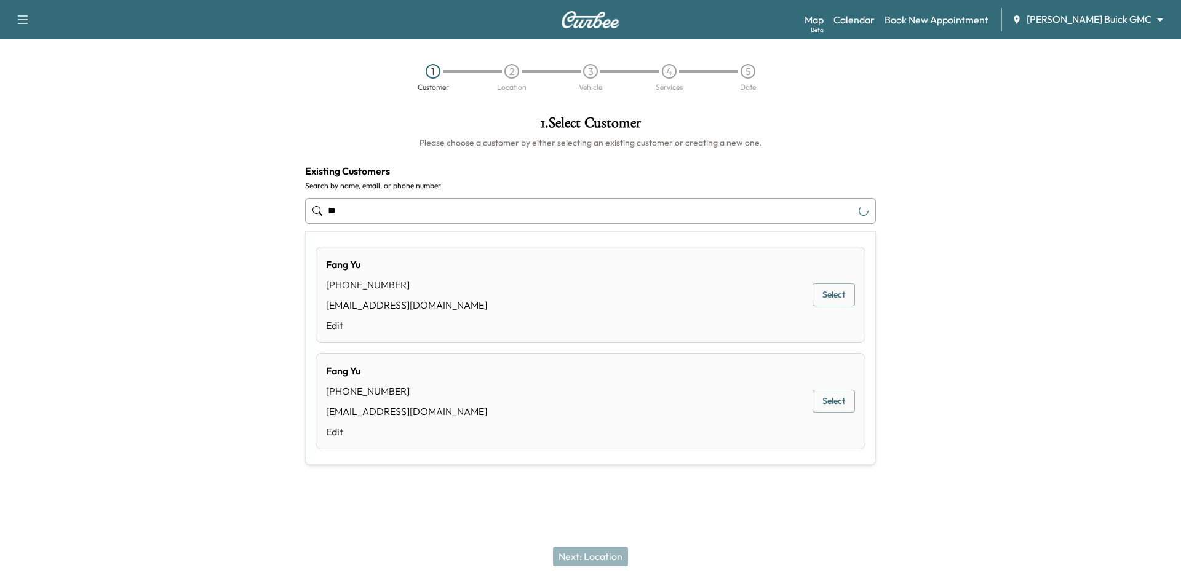
type input "*"
click at [838, 300] on button "Select" at bounding box center [834, 295] width 42 height 23
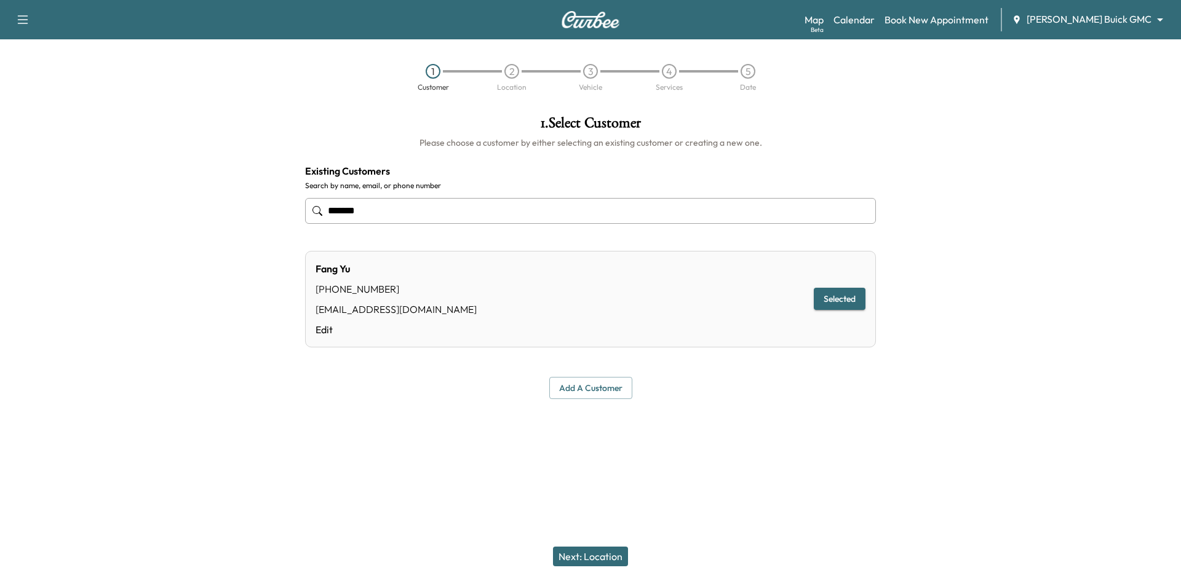
type input "*******"
click at [608, 561] on button "Next: Location" at bounding box center [590, 557] width 75 height 20
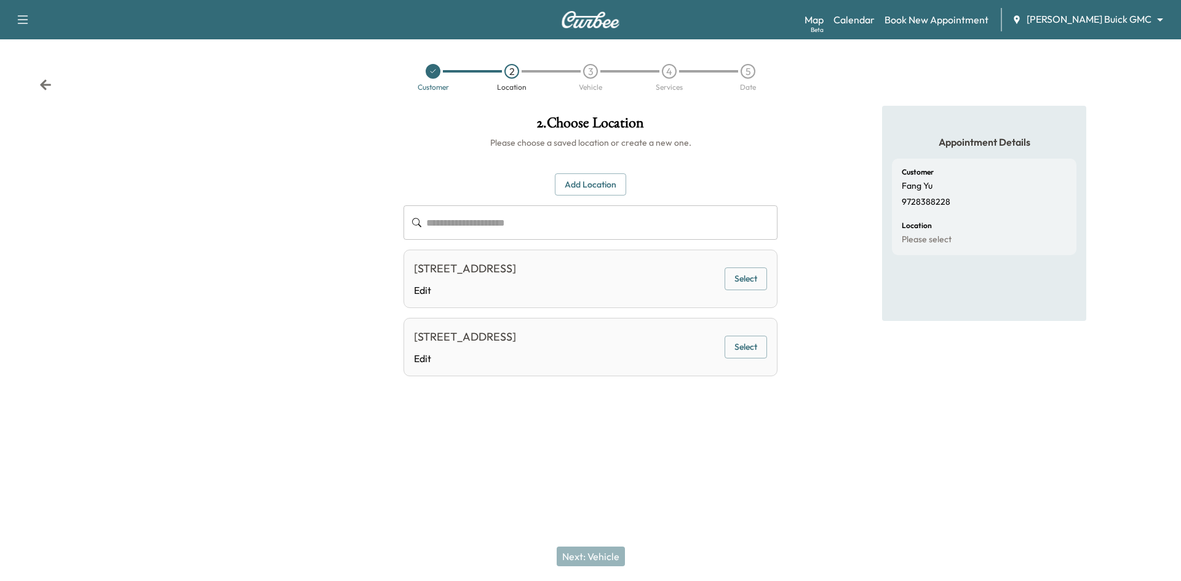
click at [746, 282] on button "Select" at bounding box center [746, 279] width 42 height 23
click at [617, 562] on button "Next: Vehicle" at bounding box center [591, 557] width 68 height 20
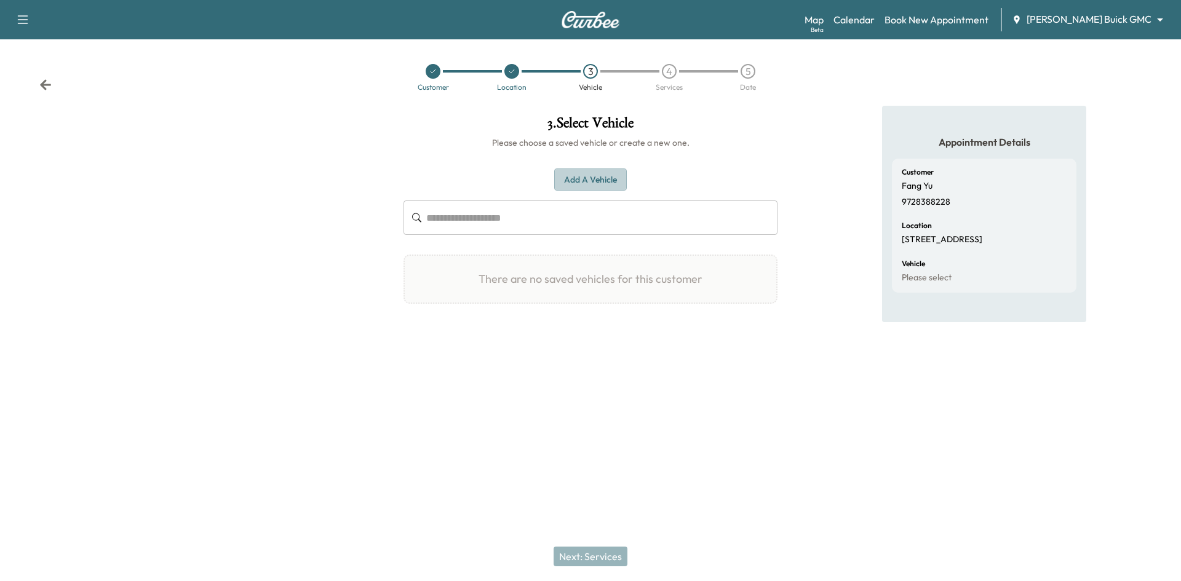
click at [584, 182] on button "Add a Vehicle" at bounding box center [590, 180] width 73 height 23
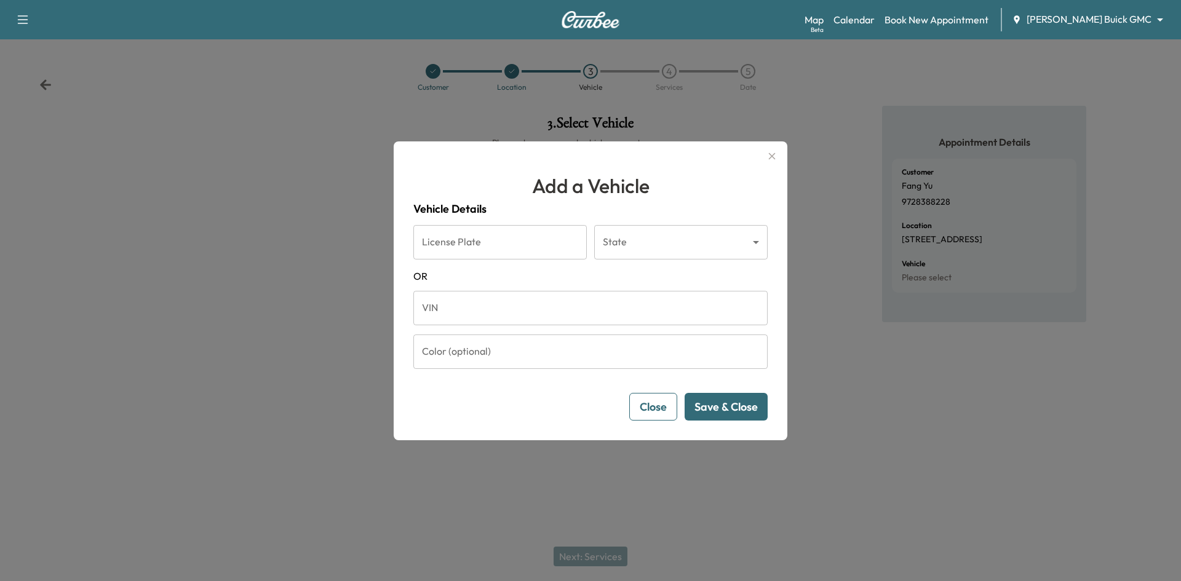
click at [540, 320] on input "VIN" at bounding box center [590, 308] width 354 height 34
paste input "**********"
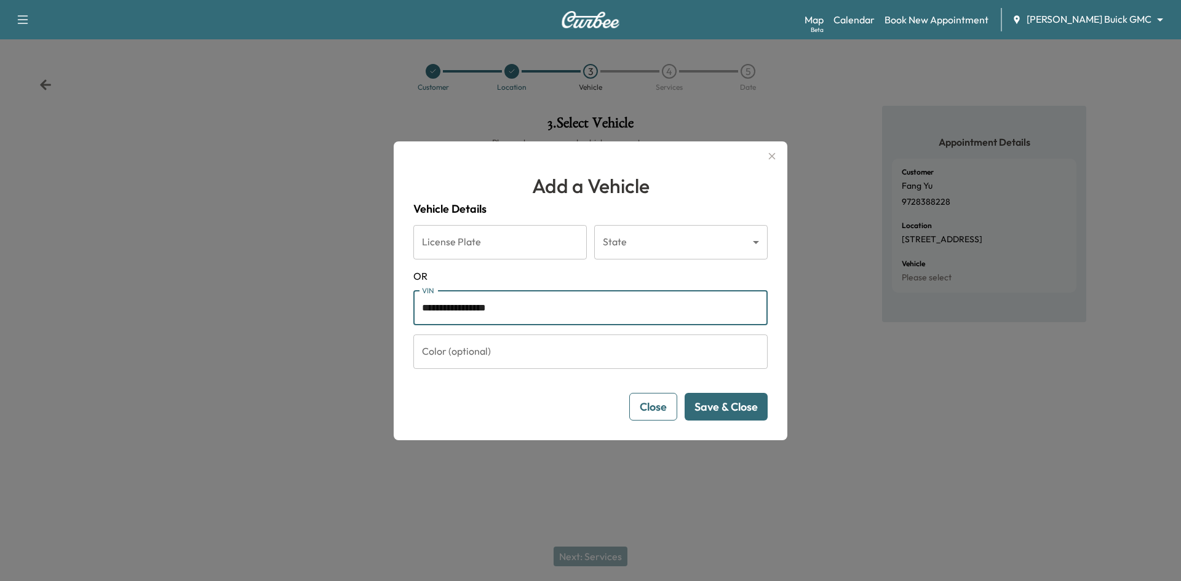
type input "**********"
click at [708, 404] on button "Save & Close" at bounding box center [726, 407] width 83 height 28
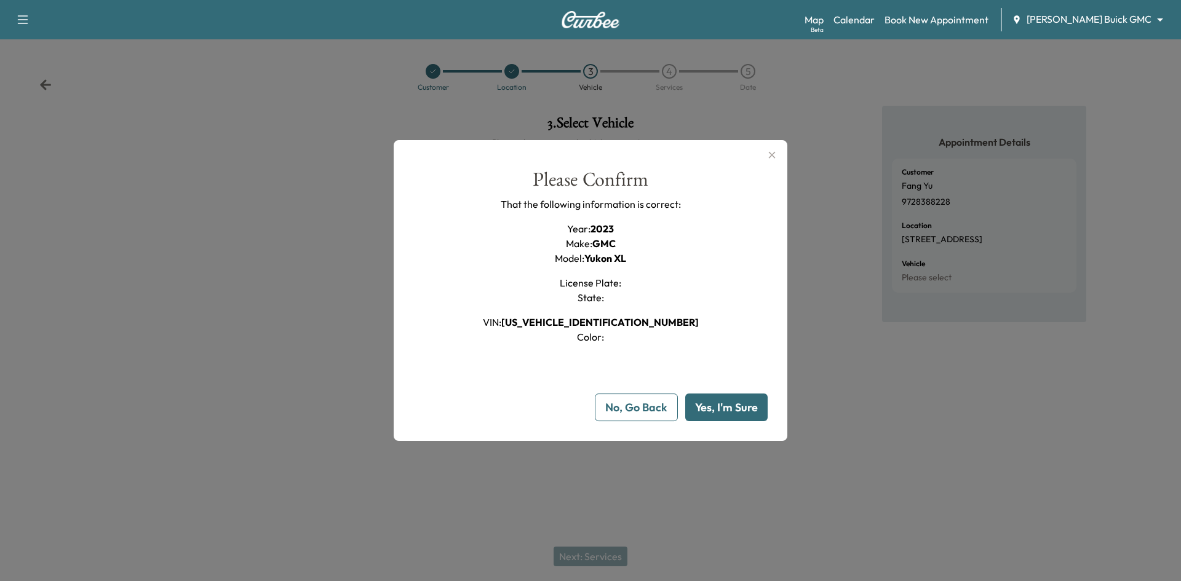
click at [708, 402] on button "Yes, I'm Sure" at bounding box center [726, 408] width 82 height 28
click at [720, 413] on button "Yes, I'm Sure" at bounding box center [726, 408] width 82 height 28
click at [727, 410] on button "Yes, I'm Sure" at bounding box center [726, 408] width 82 height 28
click at [767, 154] on icon "button" at bounding box center [772, 155] width 15 height 15
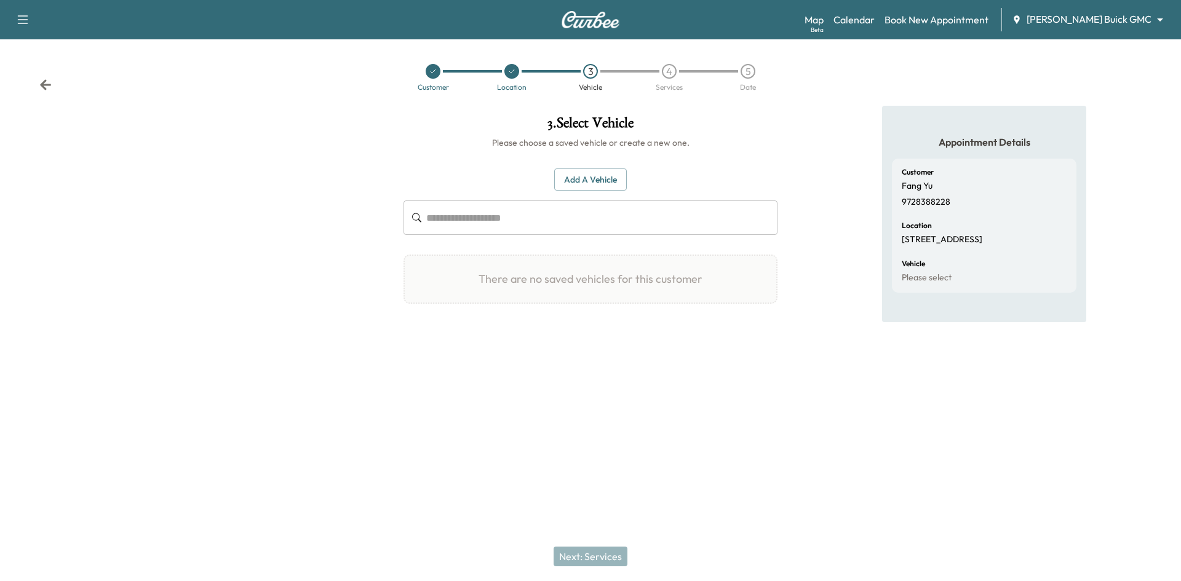
click at [607, 175] on button "Add a Vehicle" at bounding box center [590, 180] width 73 height 23
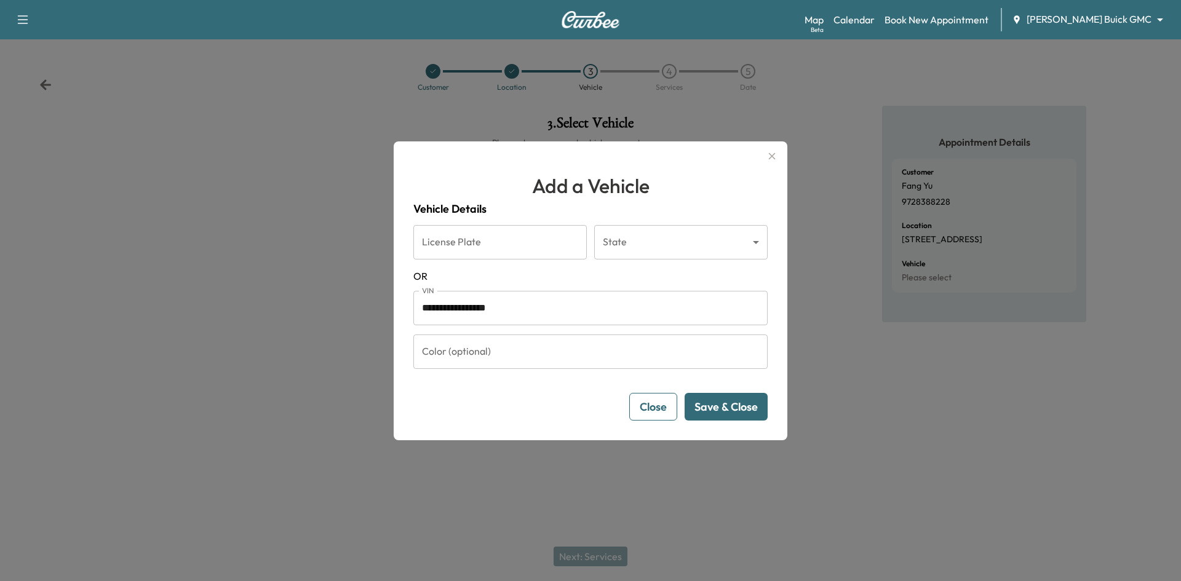
click at [727, 409] on button "Save & Close" at bounding box center [726, 407] width 83 height 28
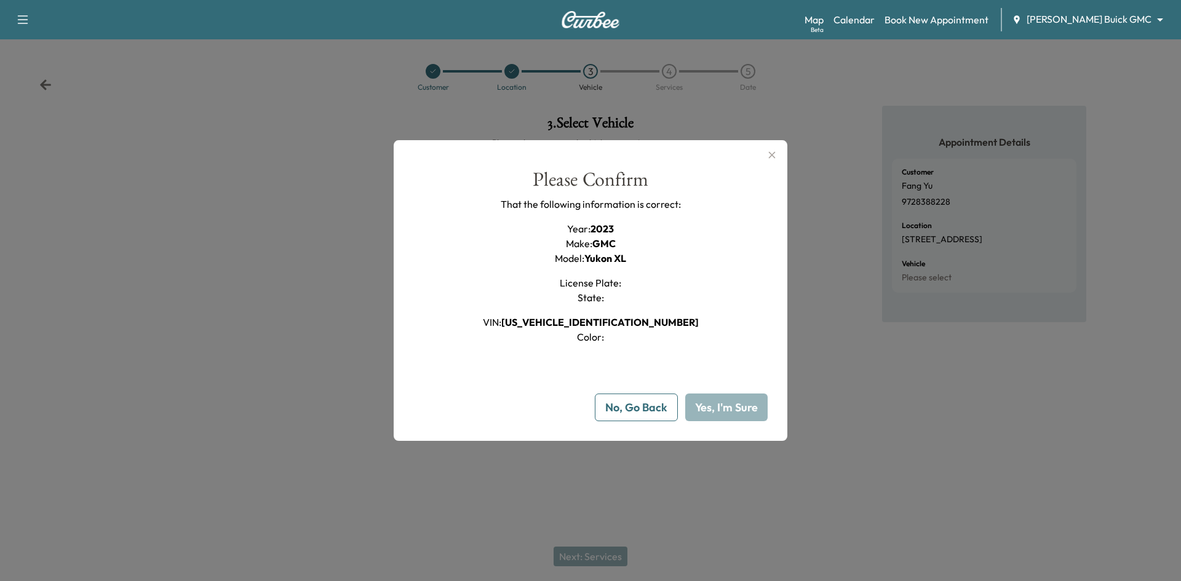
click at [655, 403] on button "No, Go Back" at bounding box center [636, 408] width 83 height 28
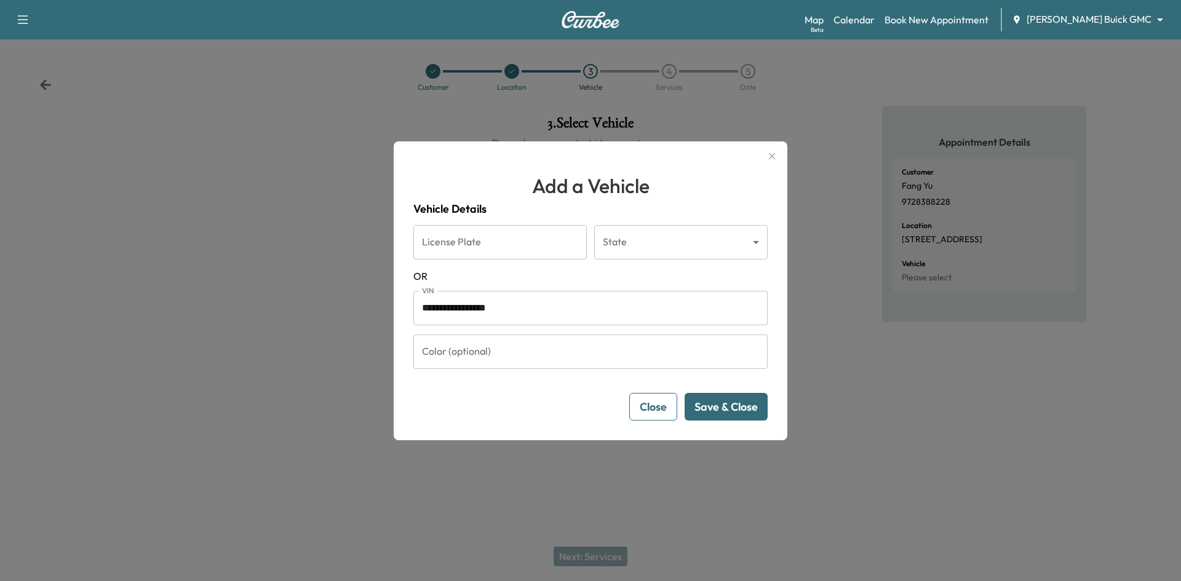
click at [696, 410] on button "Save & Close" at bounding box center [726, 407] width 83 height 28
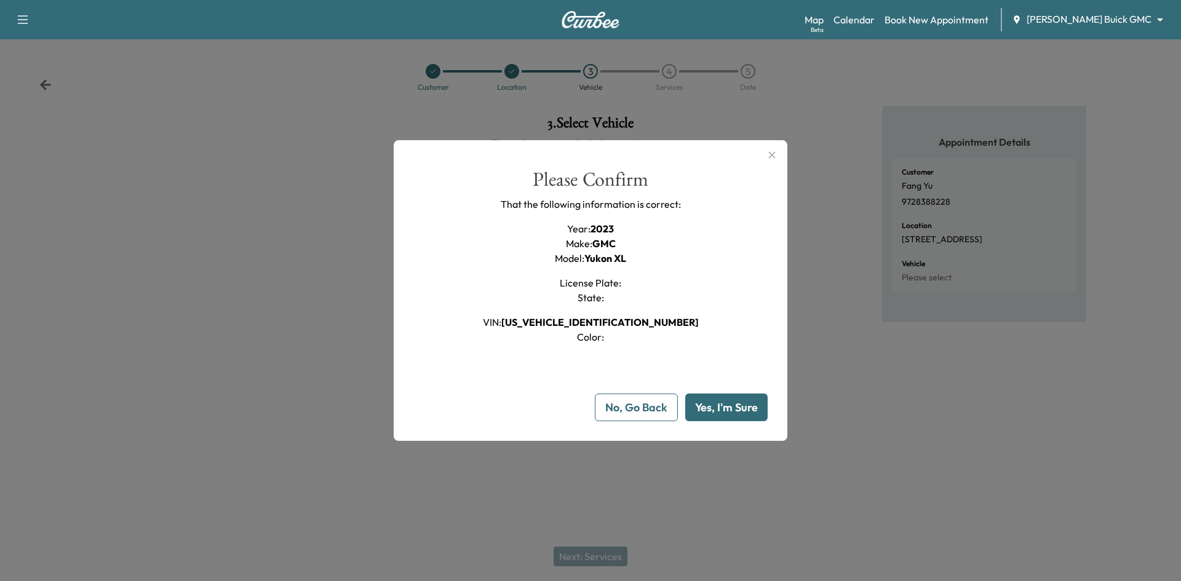
click at [696, 410] on button "Yes, I'm Sure" at bounding box center [726, 408] width 82 height 28
click at [774, 153] on icon "button" at bounding box center [772, 154] width 7 height 7
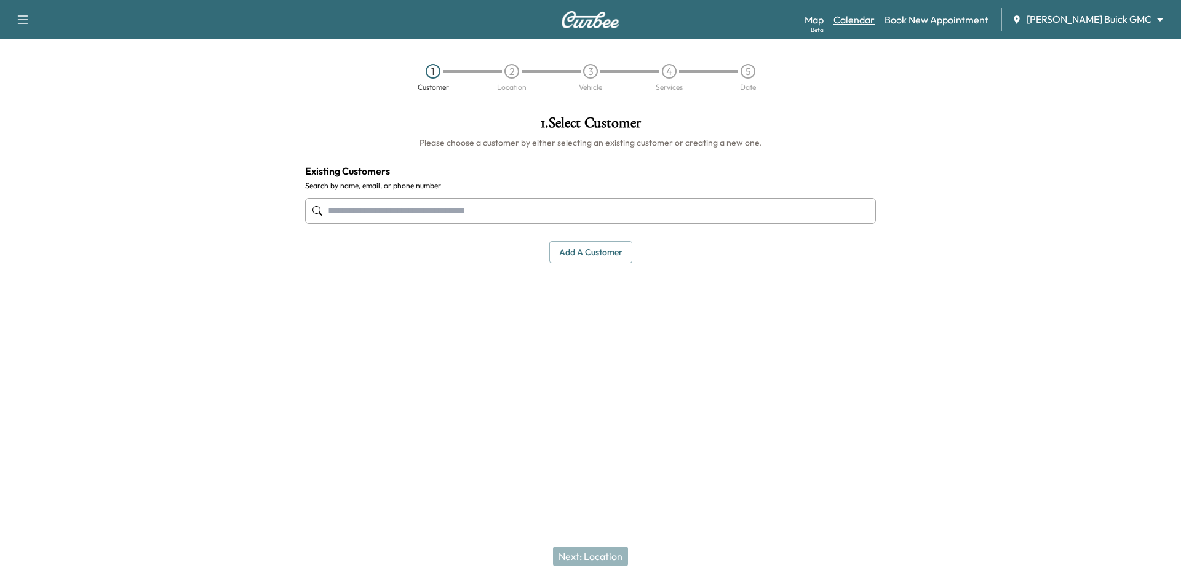
click at [875, 17] on link "Calendar" at bounding box center [854, 19] width 41 height 15
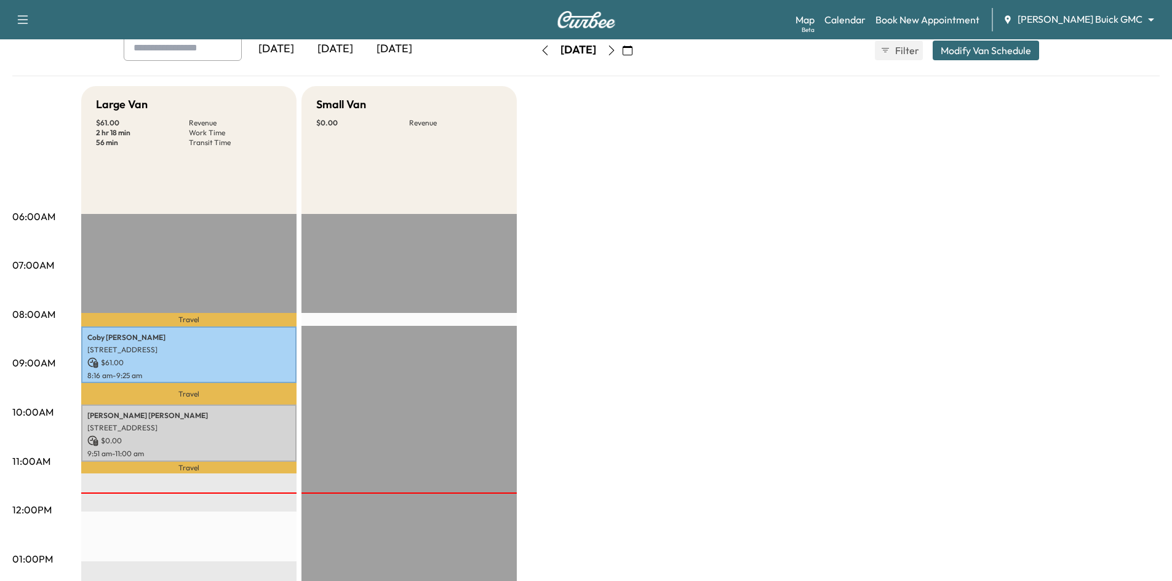
scroll to position [246, 0]
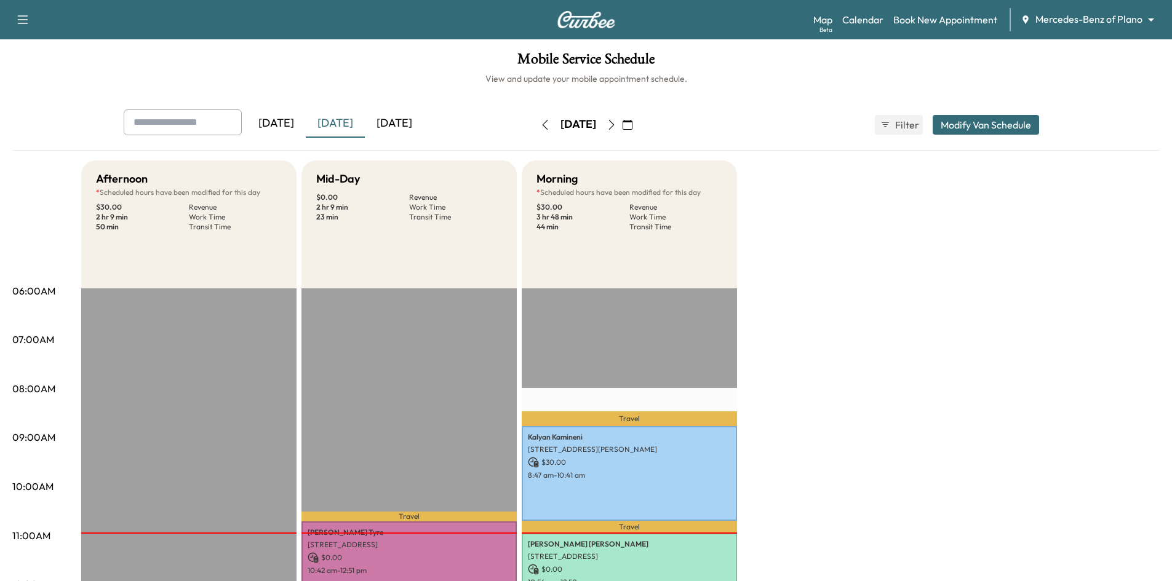
scroll to position [246, 0]
